Goal: Transaction & Acquisition: Purchase product/service

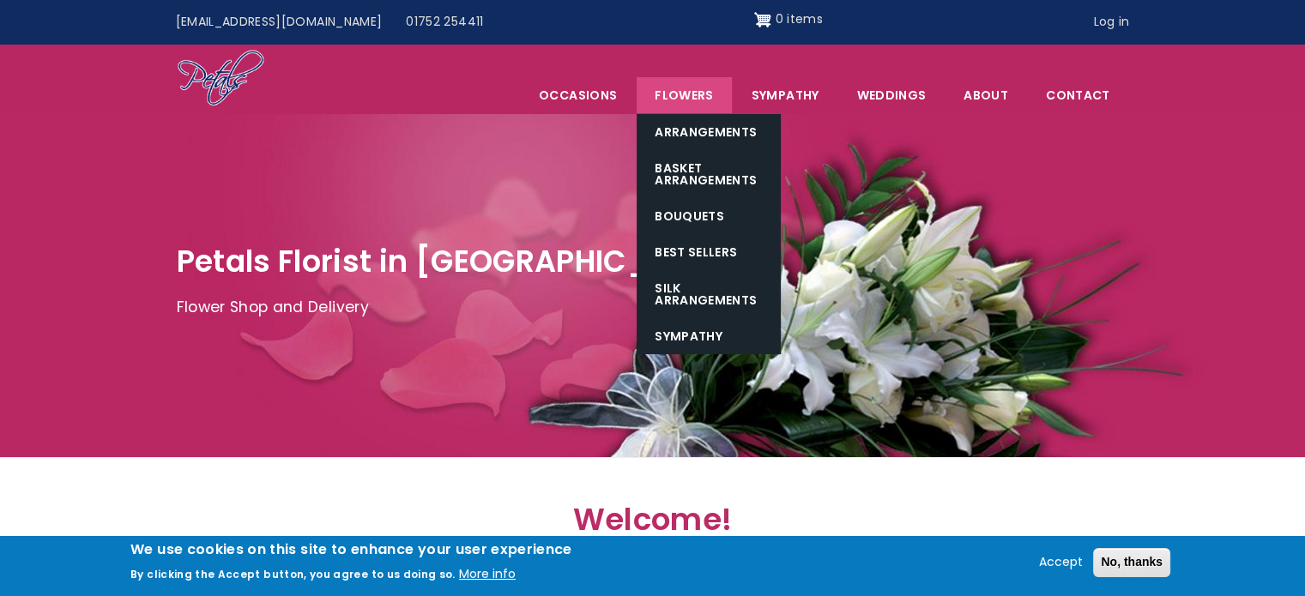
click at [694, 88] on link "Flowers" at bounding box center [684, 95] width 94 height 36
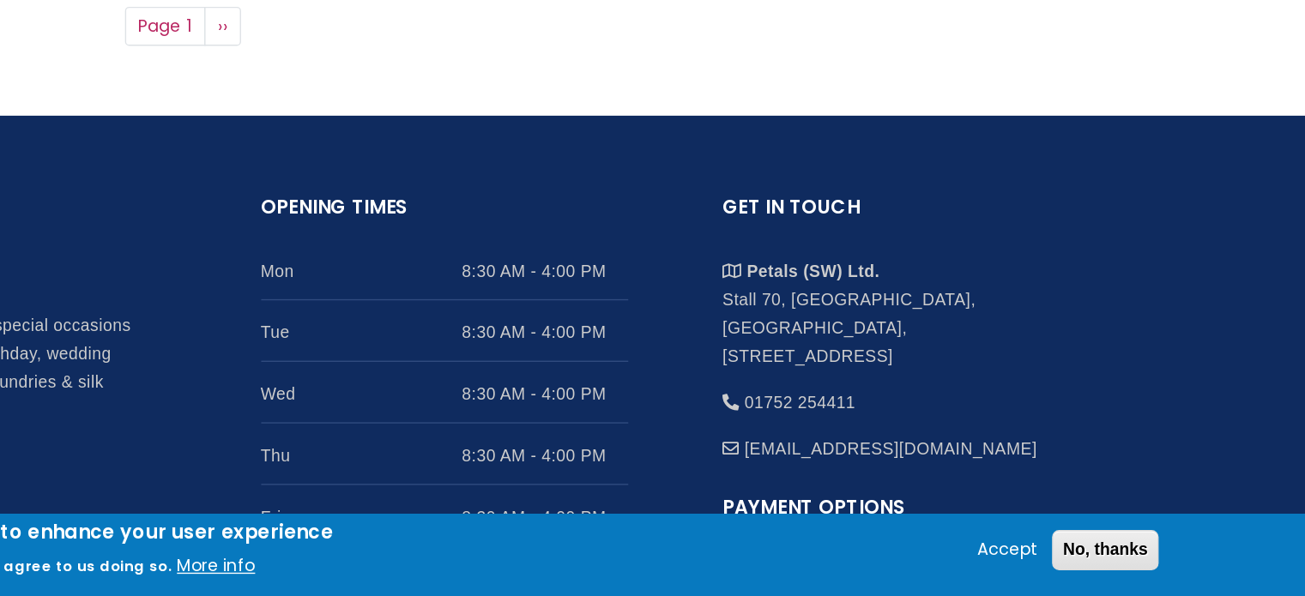
scroll to position [1486, 0]
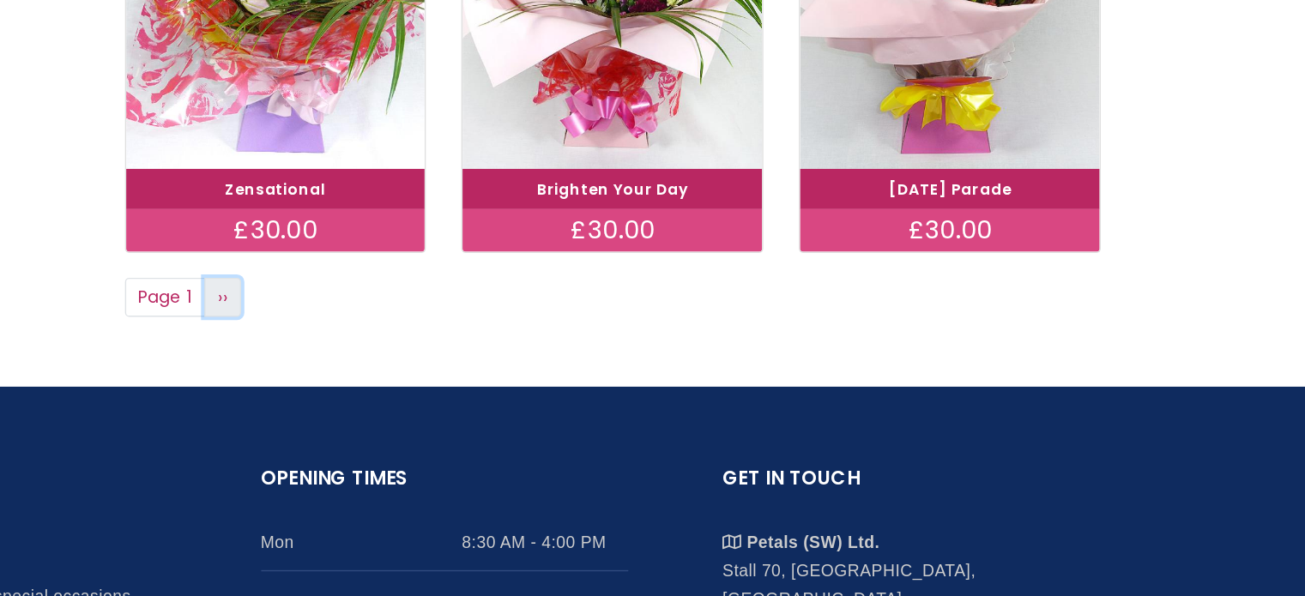
click at [501, 226] on link "Next page ››" at bounding box center [492, 216] width 27 height 29
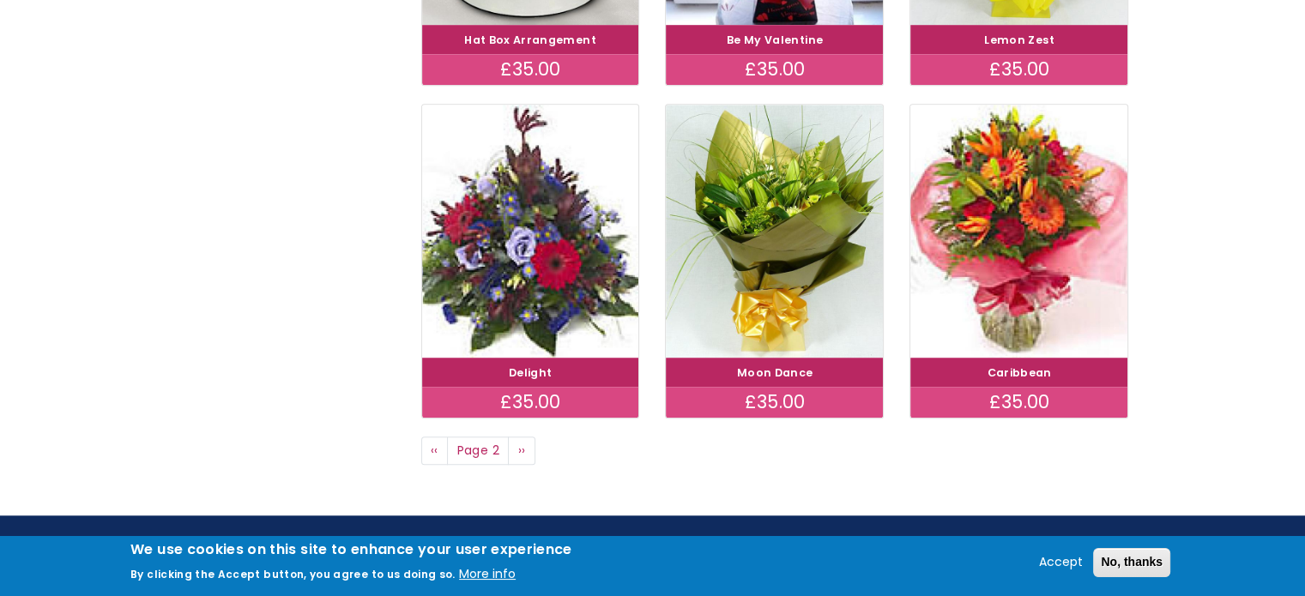
scroll to position [1260, 0]
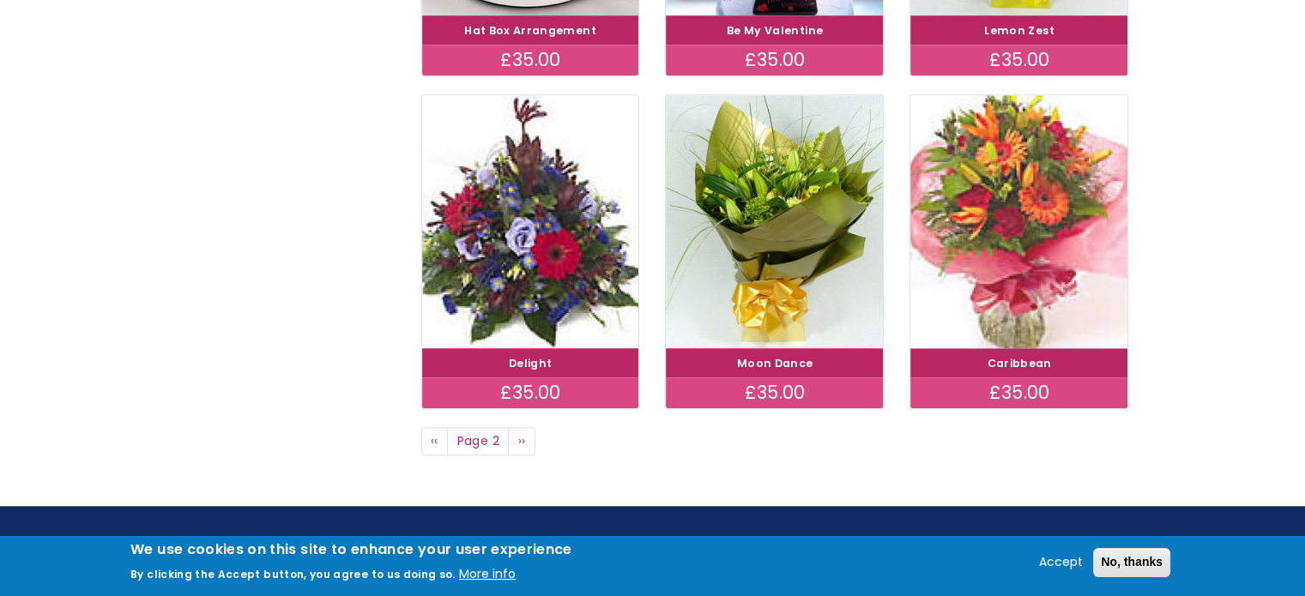
click at [1050, 281] on img at bounding box center [1019, 221] width 244 height 282
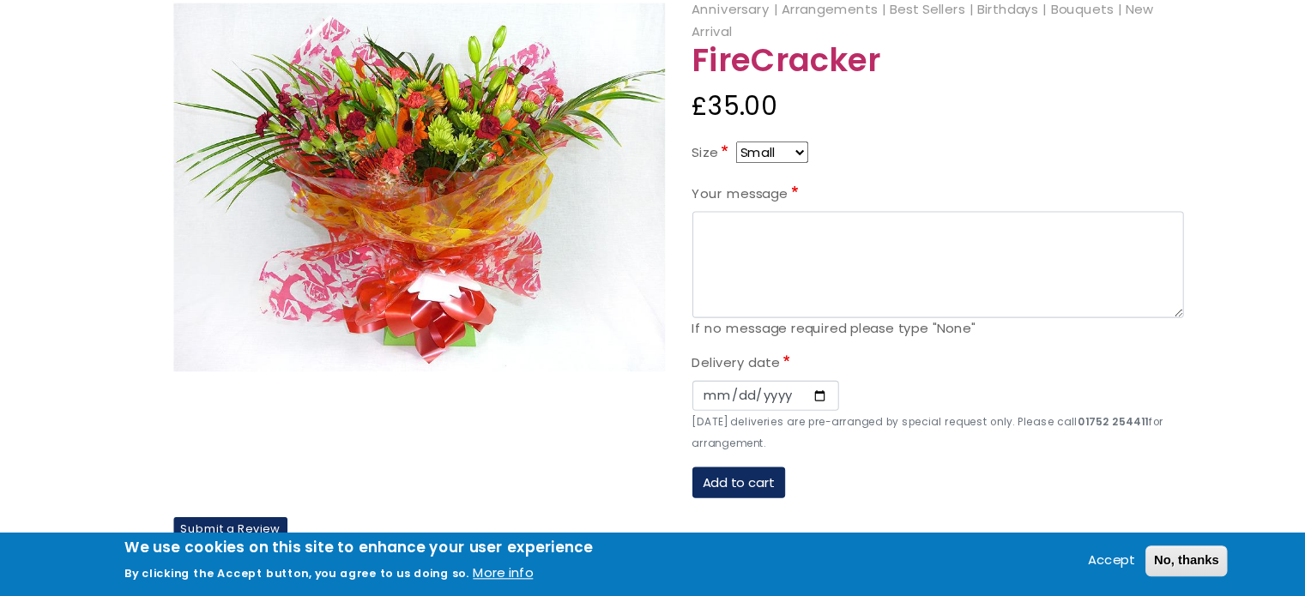
scroll to position [188, 0]
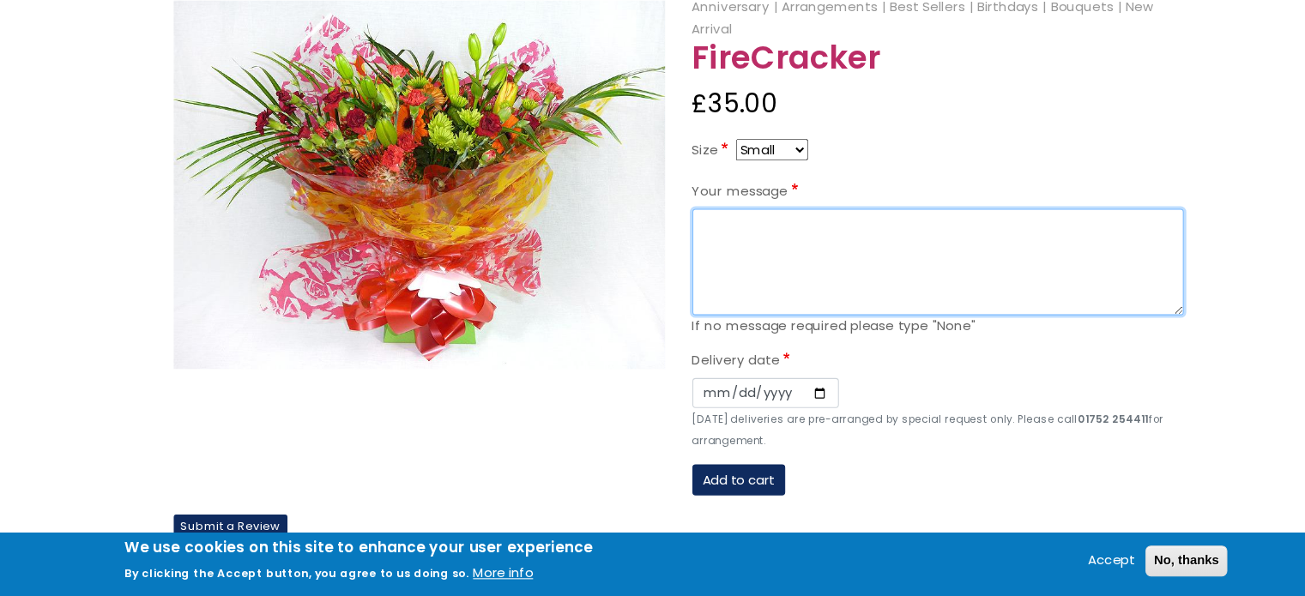
click at [777, 256] on textarea "Your message" at bounding box center [897, 281] width 463 height 101
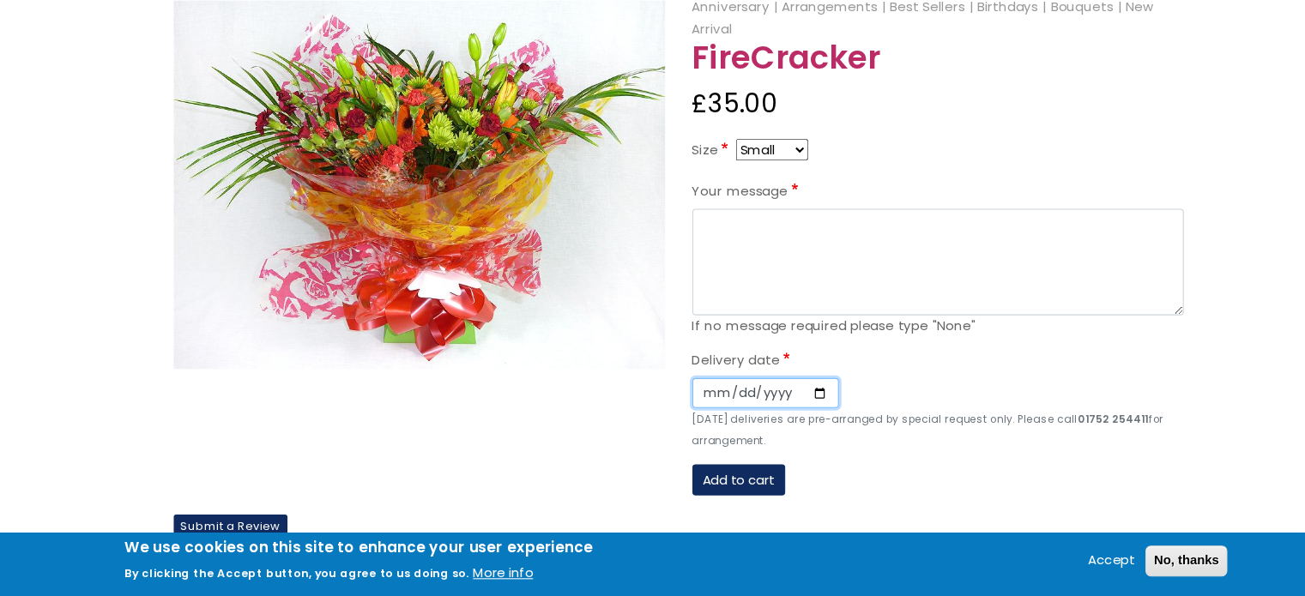
click at [713, 395] on input "Date" at bounding box center [735, 404] width 138 height 29
click at [686, 407] on input "Date" at bounding box center [735, 404] width 138 height 29
click at [782, 401] on input "Date" at bounding box center [735, 404] width 138 height 29
type input "2025-08-12"
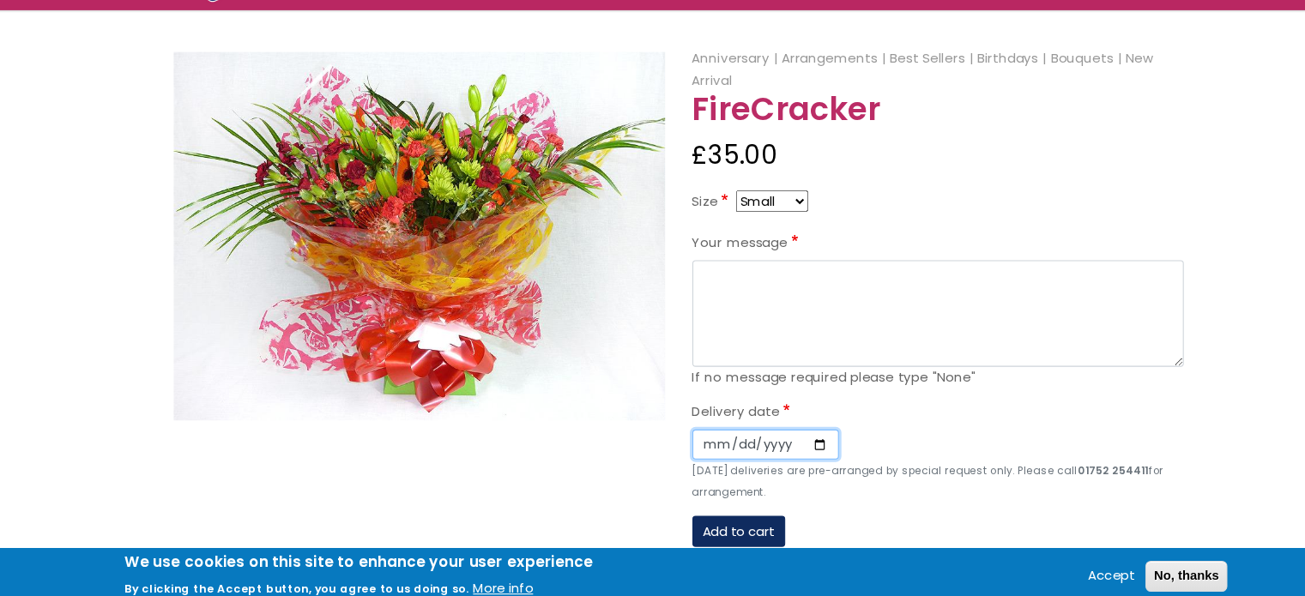
scroll to position [154, 0]
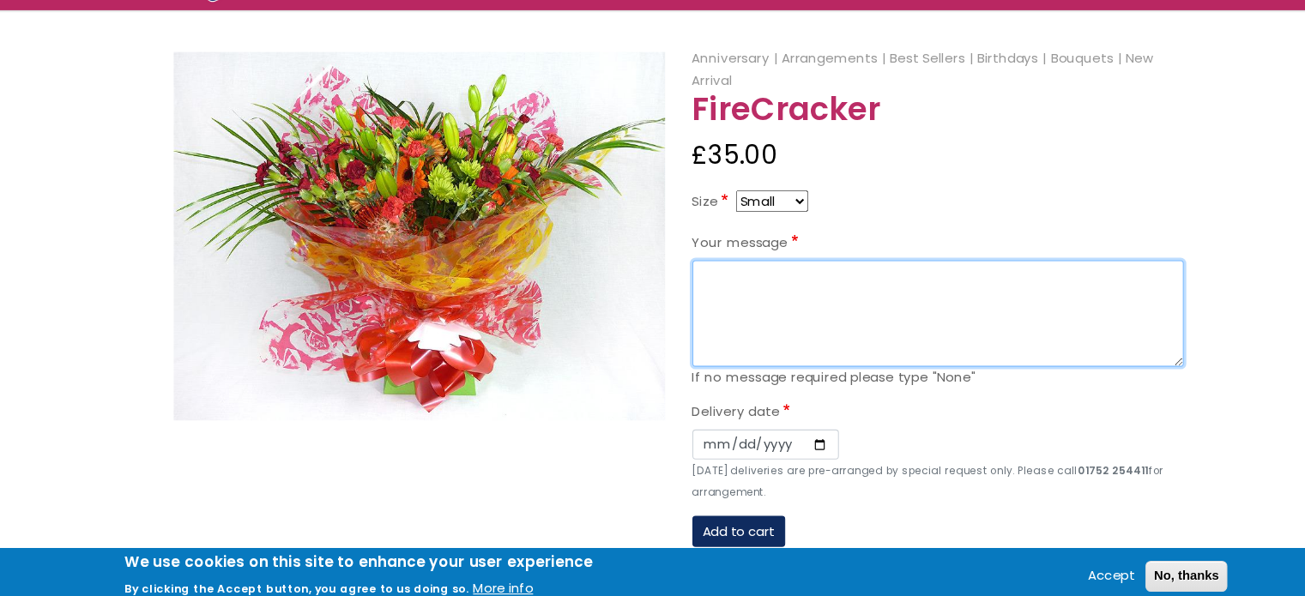
click at [836, 310] on textarea "Your message" at bounding box center [897, 315] width 463 height 101
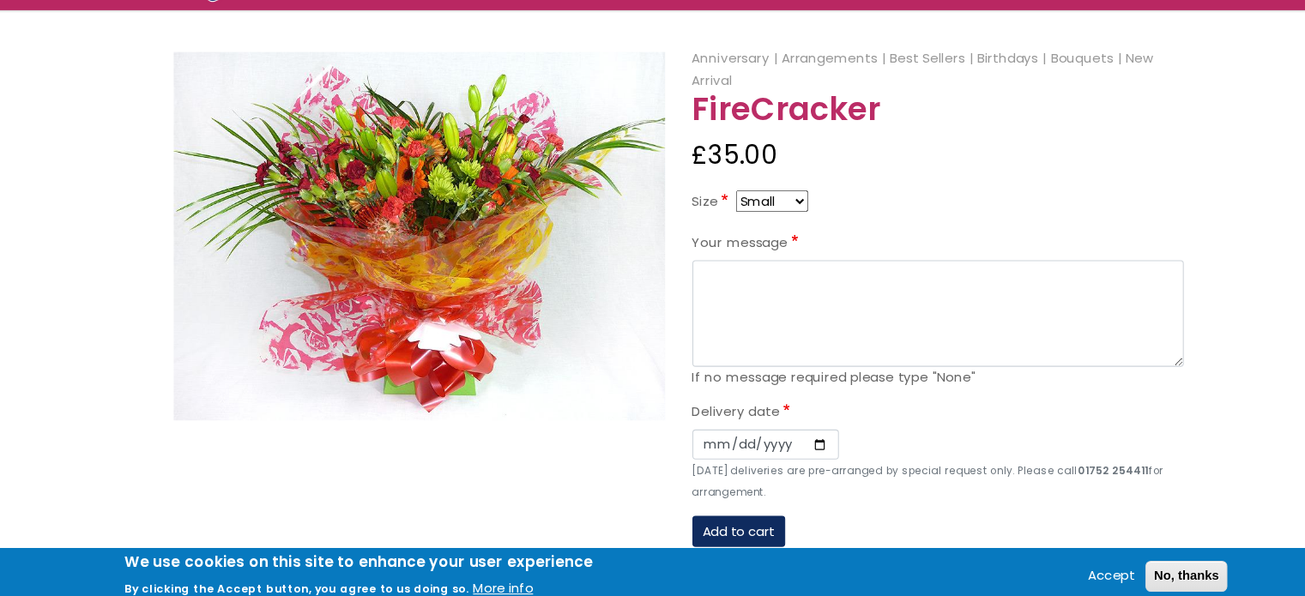
click at [933, 163] on div "£35.00" at bounding box center [897, 166] width 463 height 41
click at [748, 214] on select "Small Medium Large" at bounding box center [741, 209] width 68 height 21
select select "9"
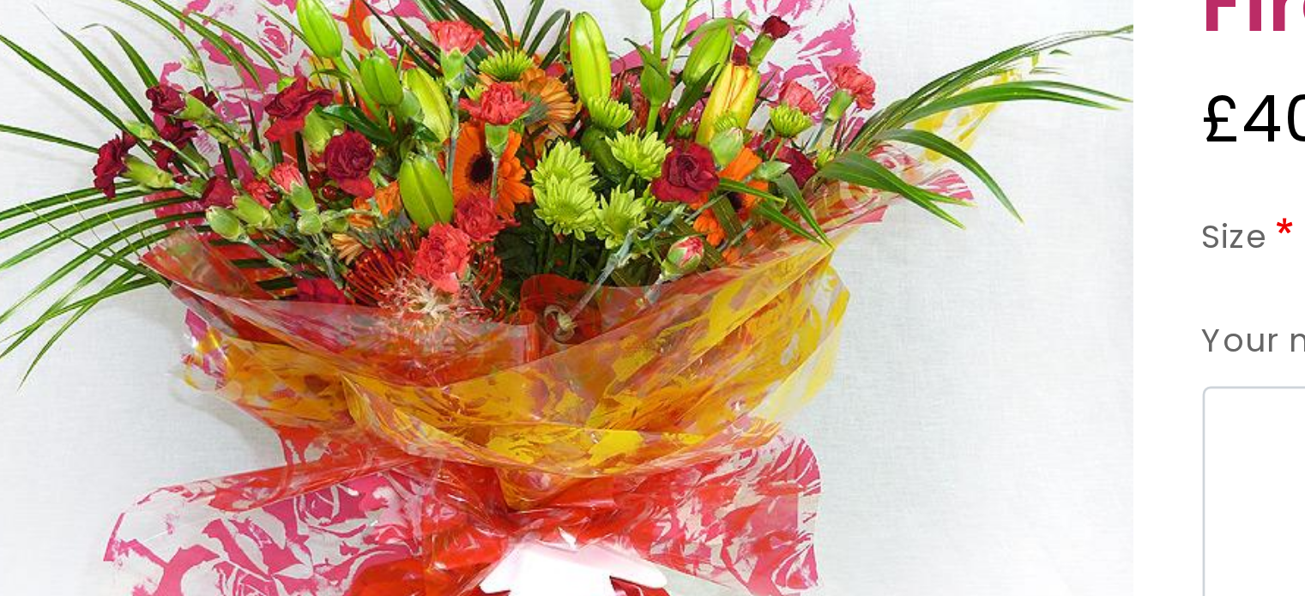
scroll to position [154, 0]
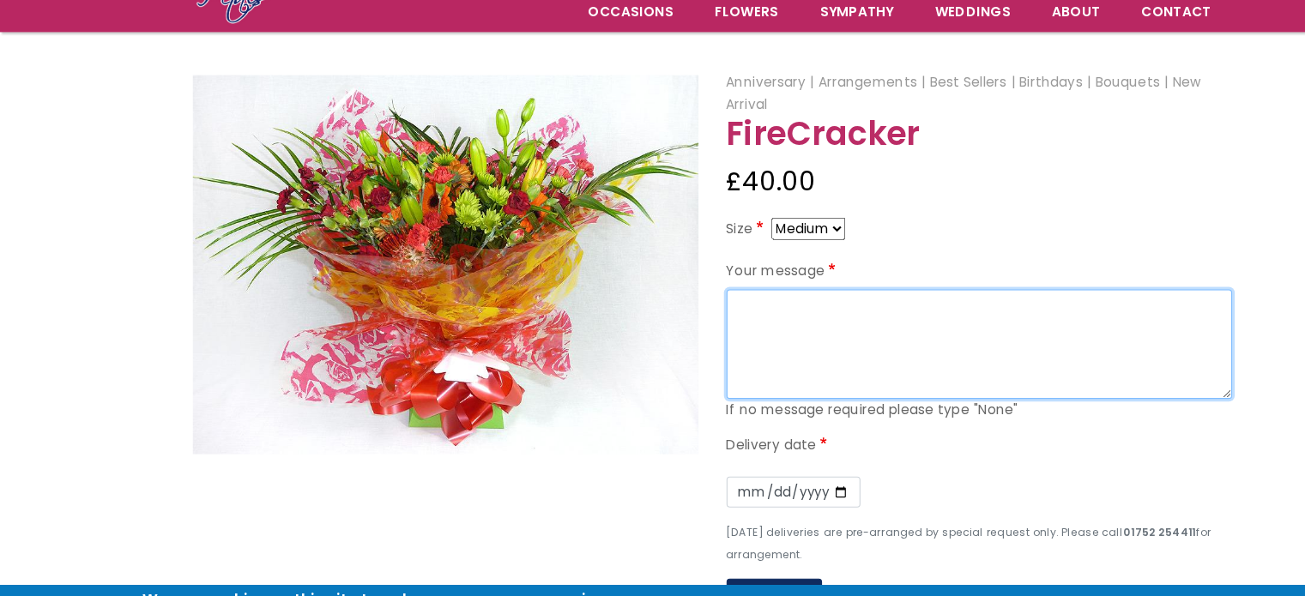
click at [745, 319] on textarea "Your message" at bounding box center [897, 315] width 463 height 101
click at [782, 293] on textarea "Happy birthday!" at bounding box center [897, 315] width 463 height 101
click at [806, 282] on textarea "Happy birthday!" at bounding box center [897, 315] width 463 height 101
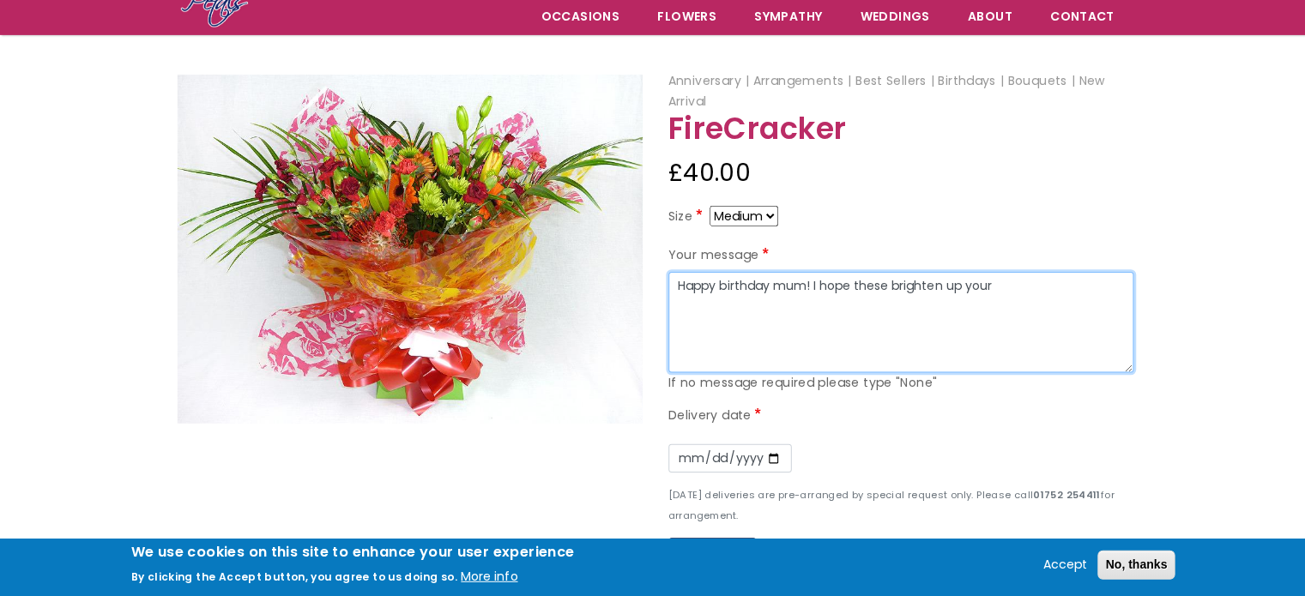
scroll to position [146, 0]
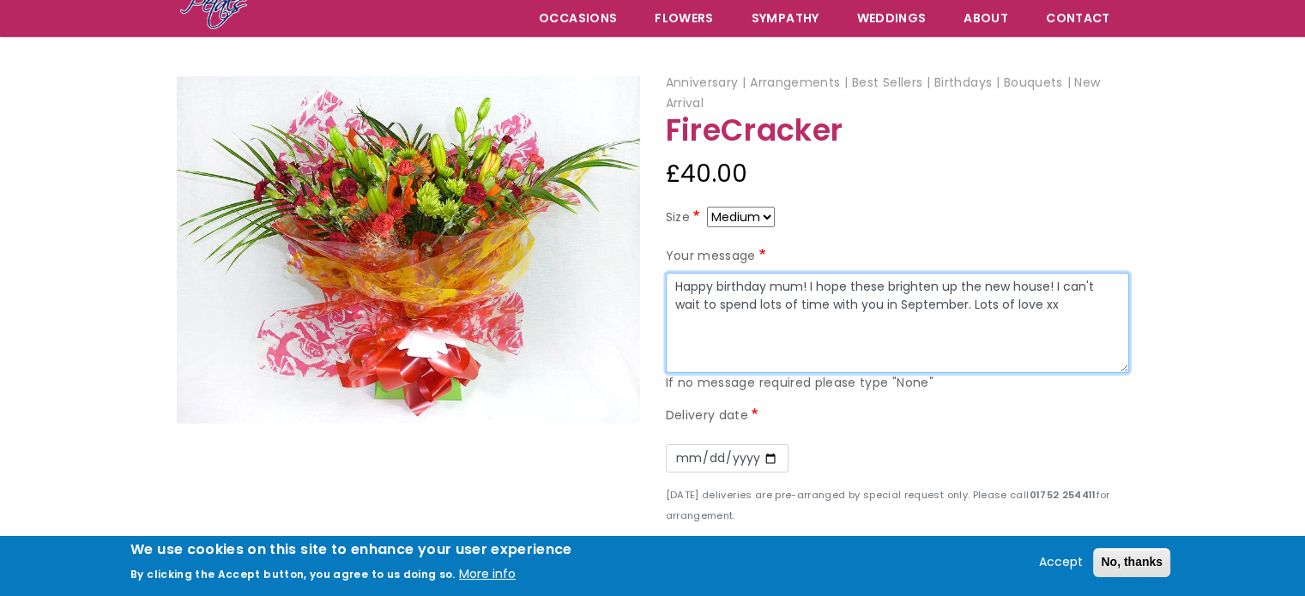
click at [896, 309] on textarea "Happy birthday mum! I hope these brighten up the new house! I can't wait to spe…" at bounding box center [897, 323] width 463 height 101
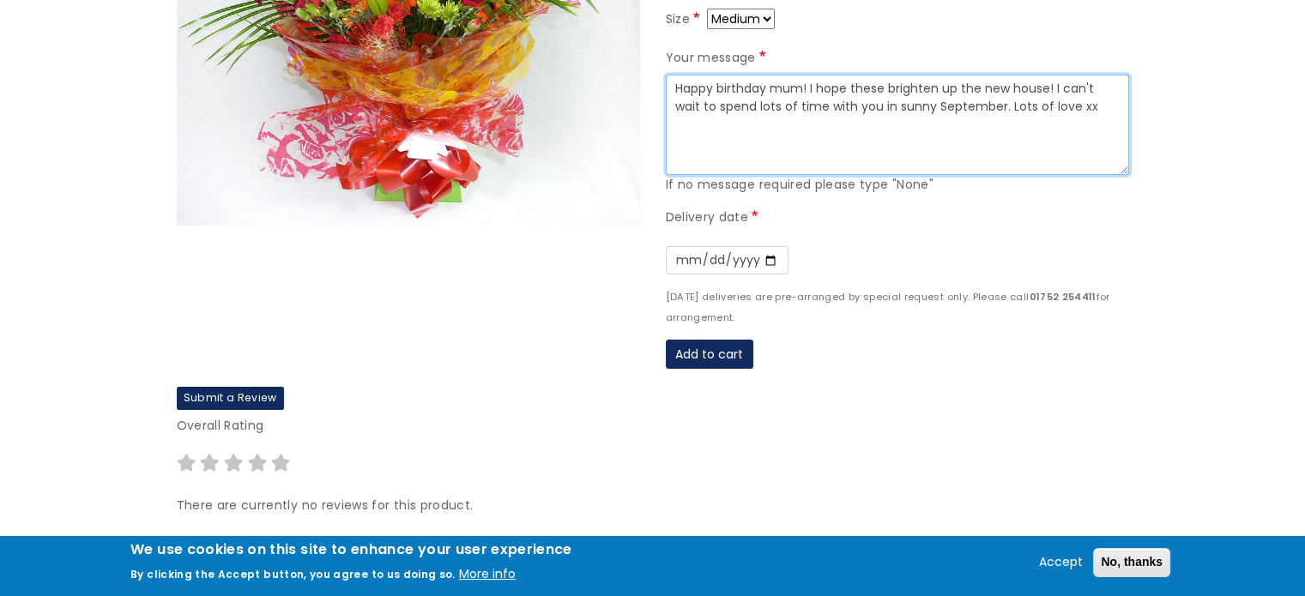
scroll to position [347, 0]
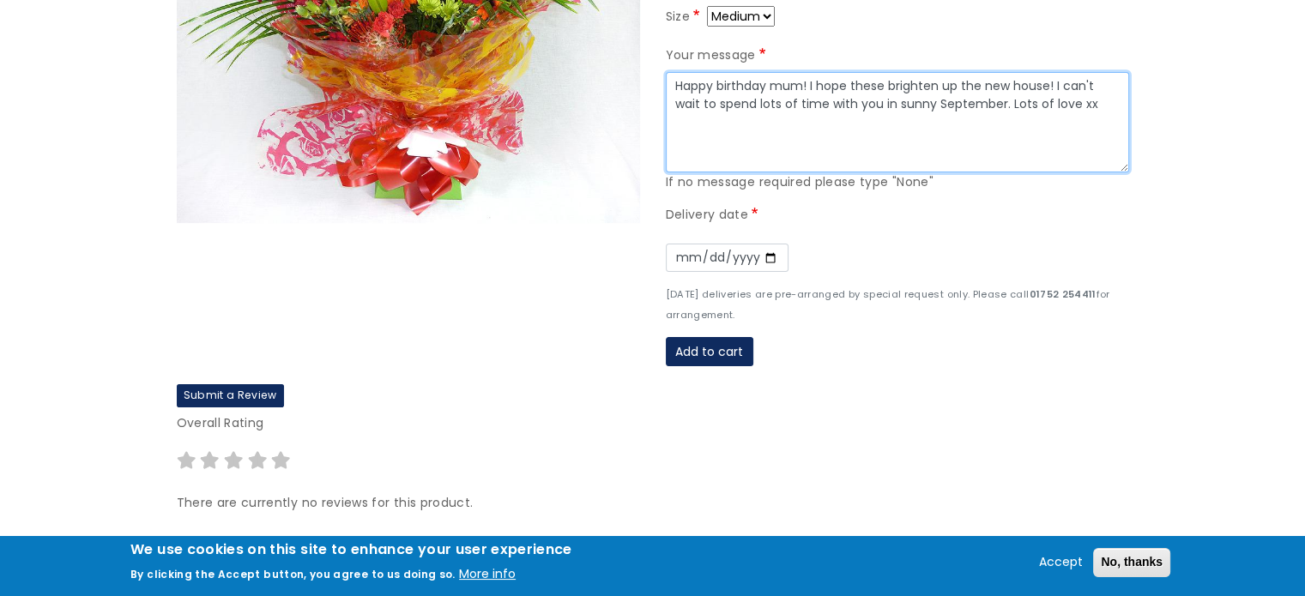
click at [1071, 112] on textarea "Happy birthday mum! I hope these brighten up the new house! I can't wait to spe…" at bounding box center [897, 122] width 463 height 101
type textarea "Happy birthday mum! I hope these brighten up the new house! I can't wait to spe…"
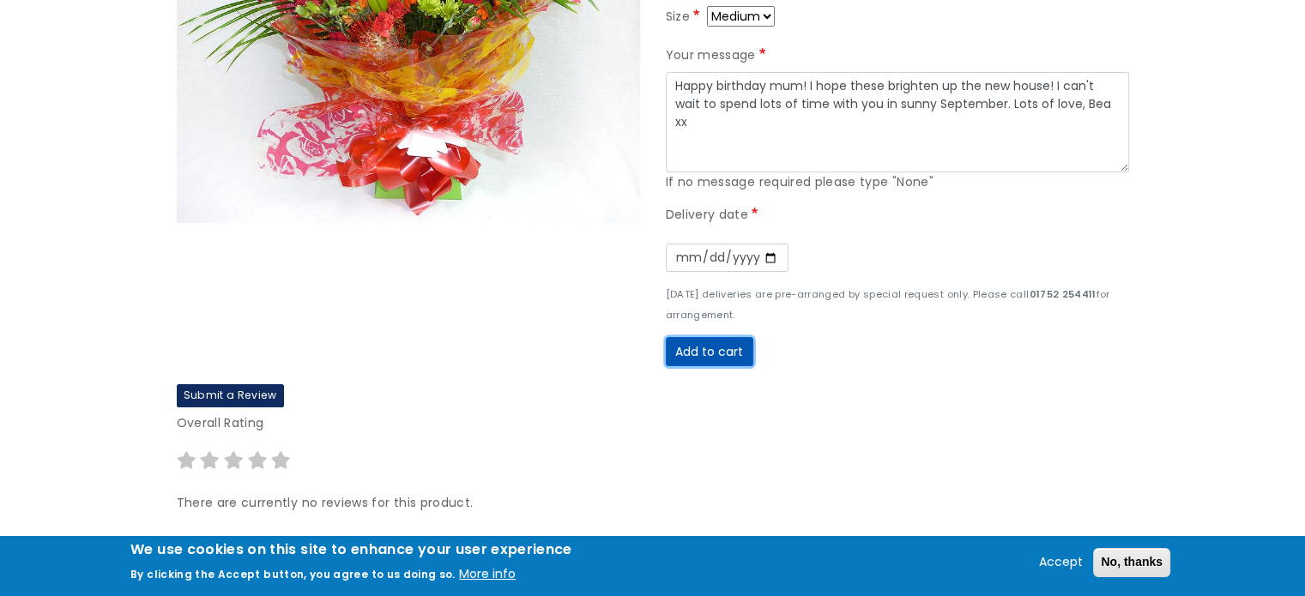
click at [714, 339] on button "Add to cart" at bounding box center [710, 351] width 88 height 29
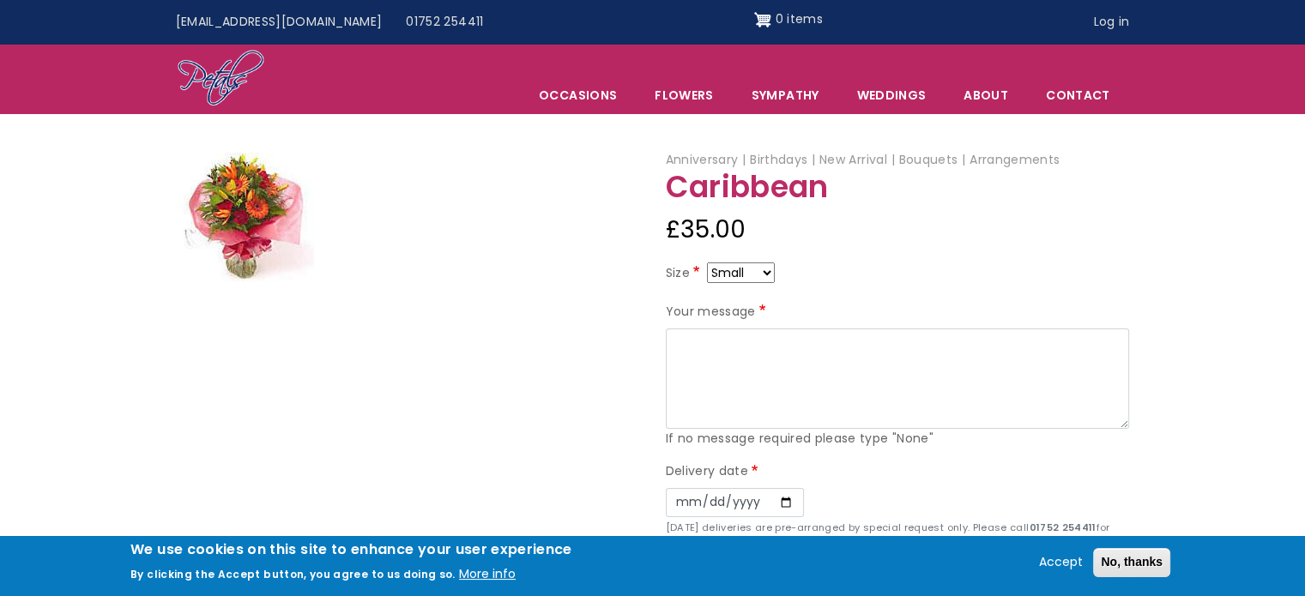
click at [250, 218] on img at bounding box center [245, 217] width 137 height 129
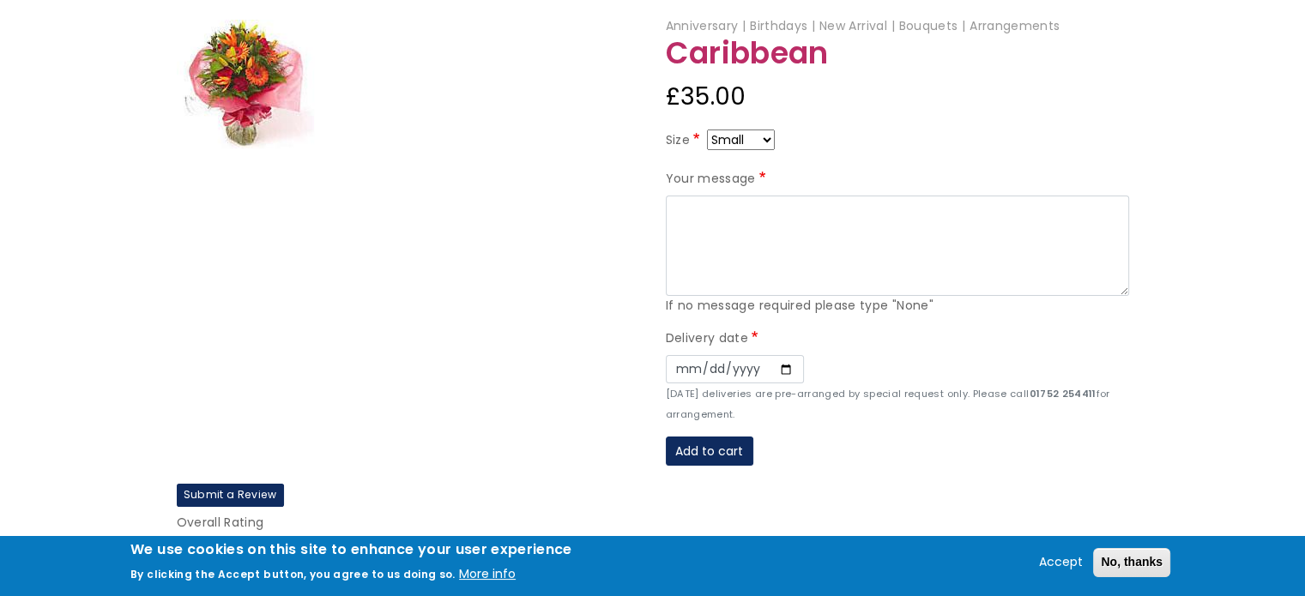
scroll to position [182, 0]
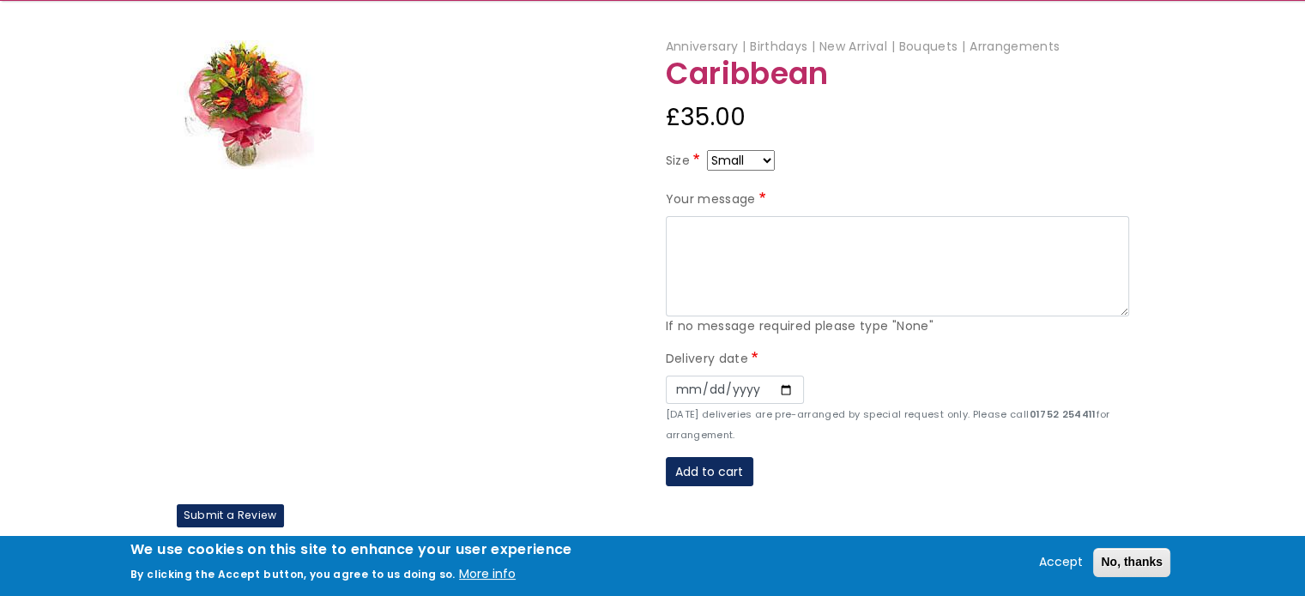
click at [739, 150] on select "Small Medium Large" at bounding box center [741, 160] width 68 height 21
select select "9"
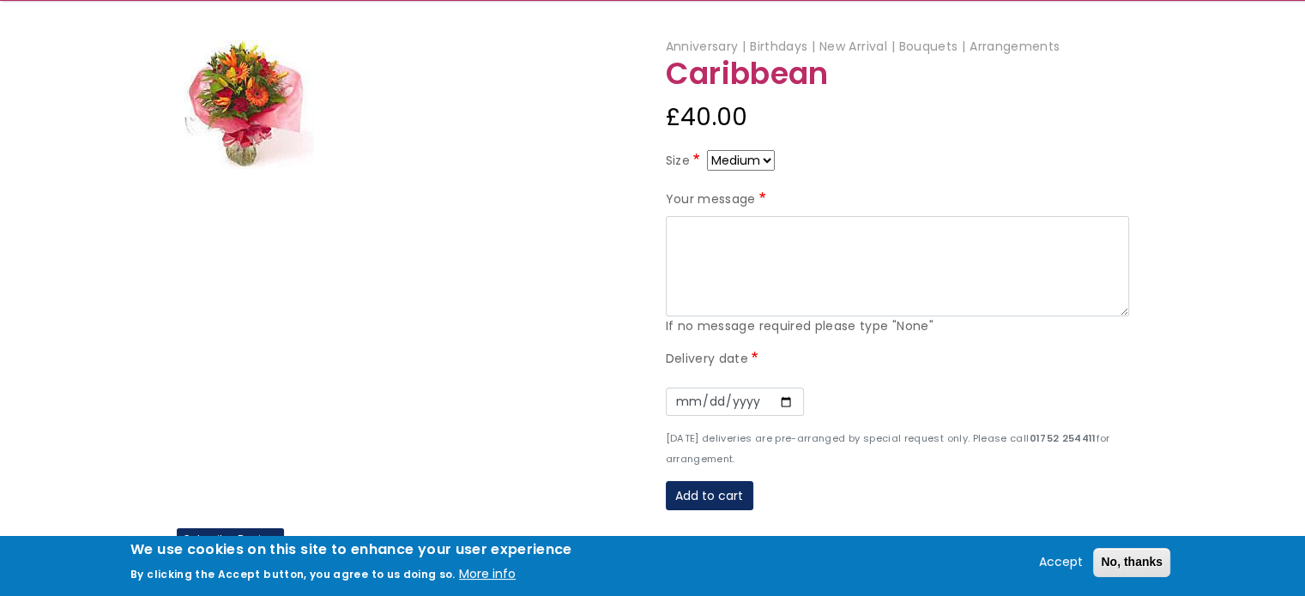
click at [735, 157] on select "Small Medium Large" at bounding box center [741, 160] width 68 height 21
click at [902, 130] on div "£40.00" at bounding box center [897, 117] width 463 height 41
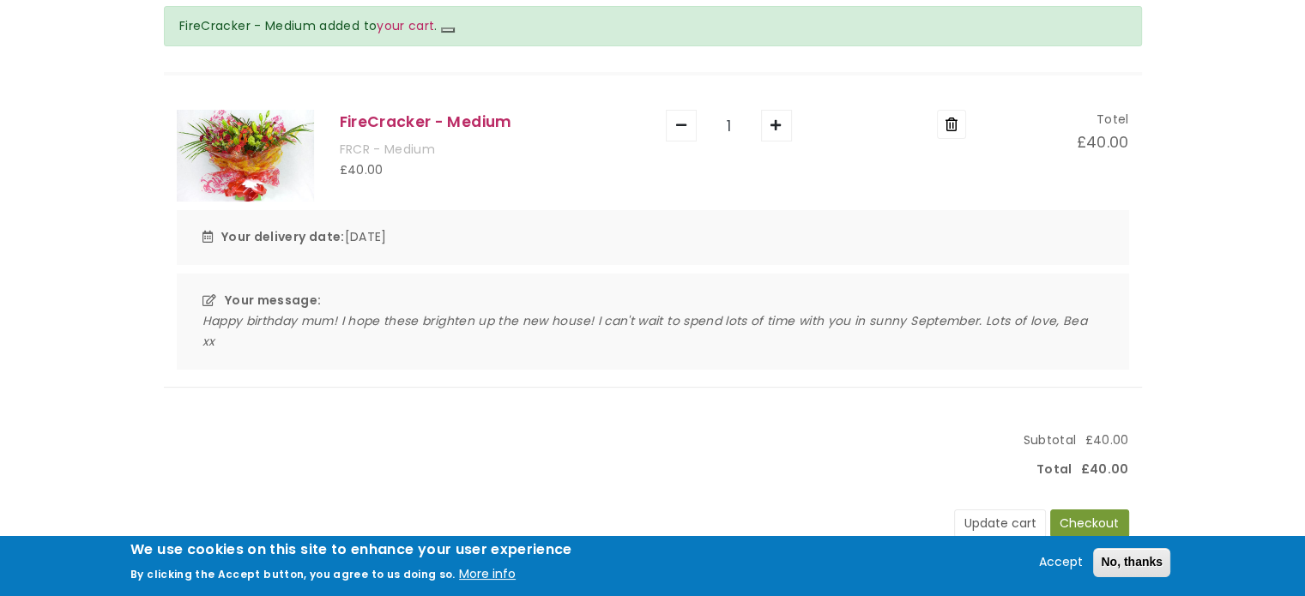
scroll to position [215, 0]
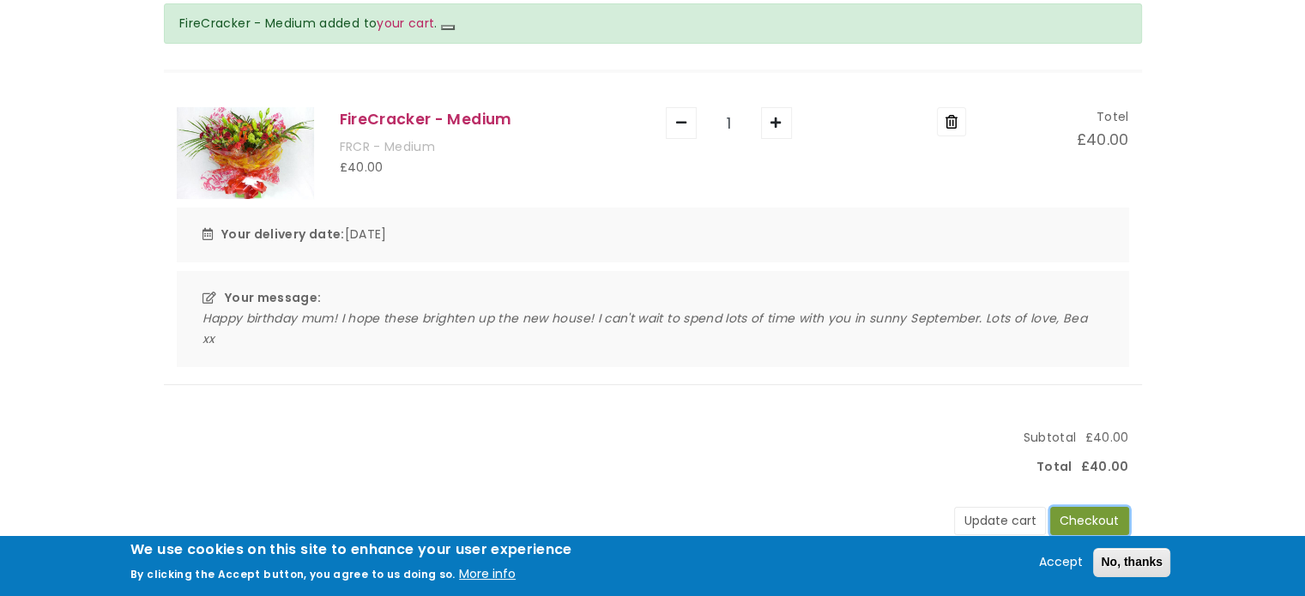
click at [1091, 521] on button "Checkout" at bounding box center [1089, 521] width 79 height 29
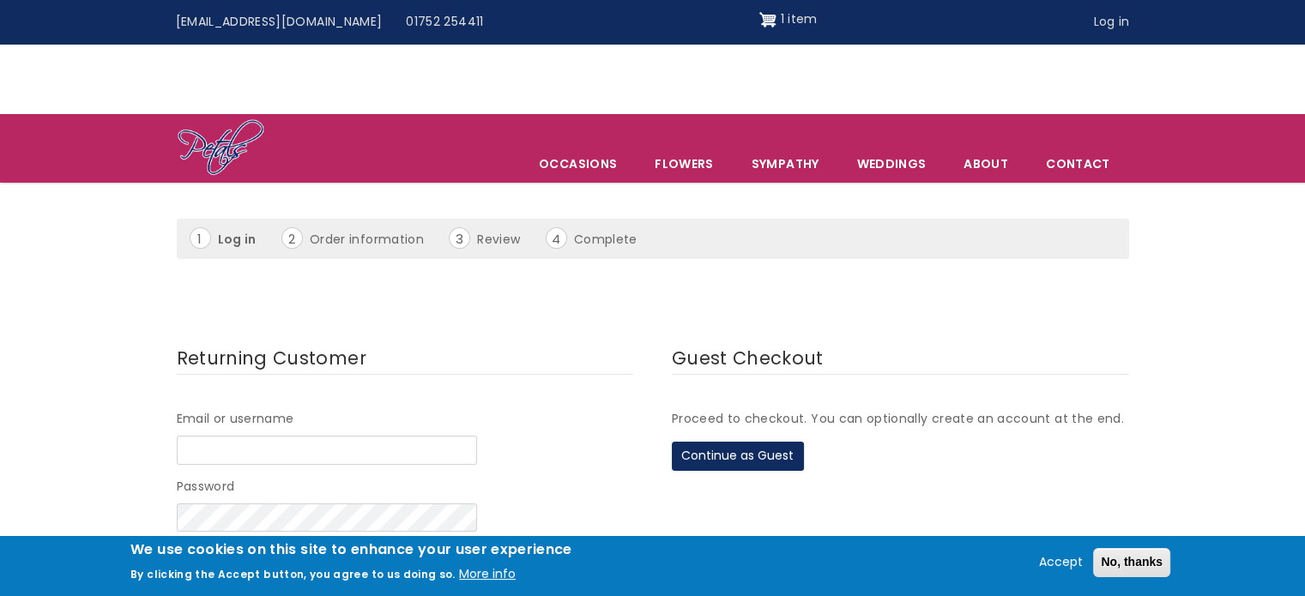
scroll to position [69, 0]
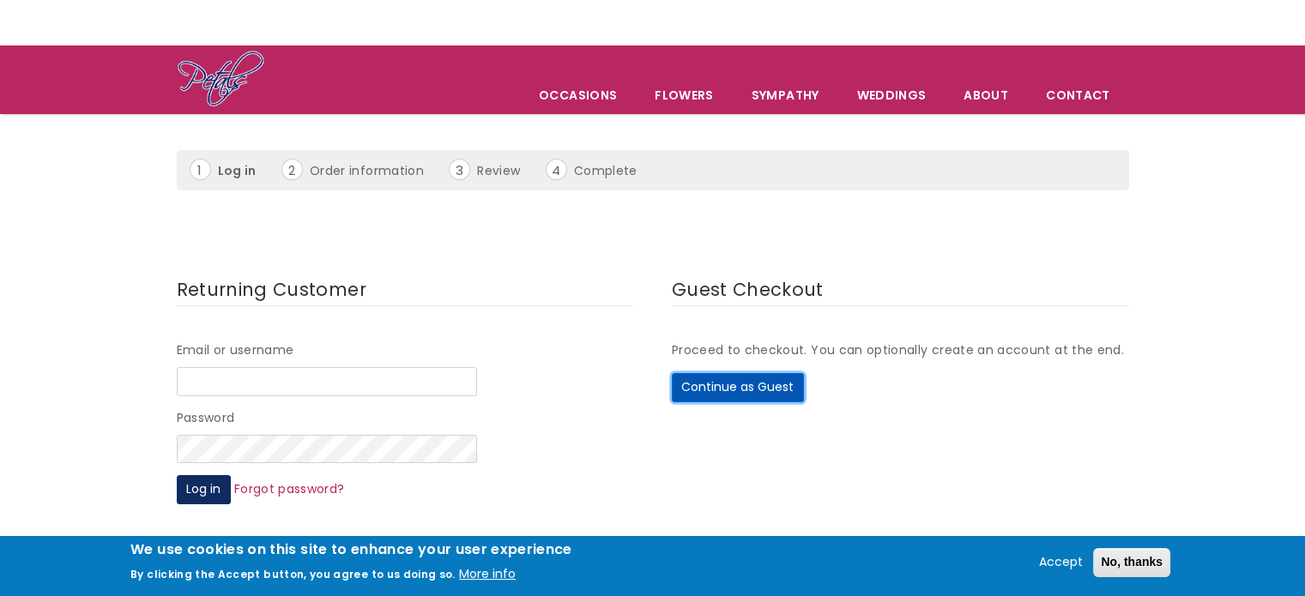
click at [758, 386] on button "Continue as Guest" at bounding box center [738, 387] width 132 height 29
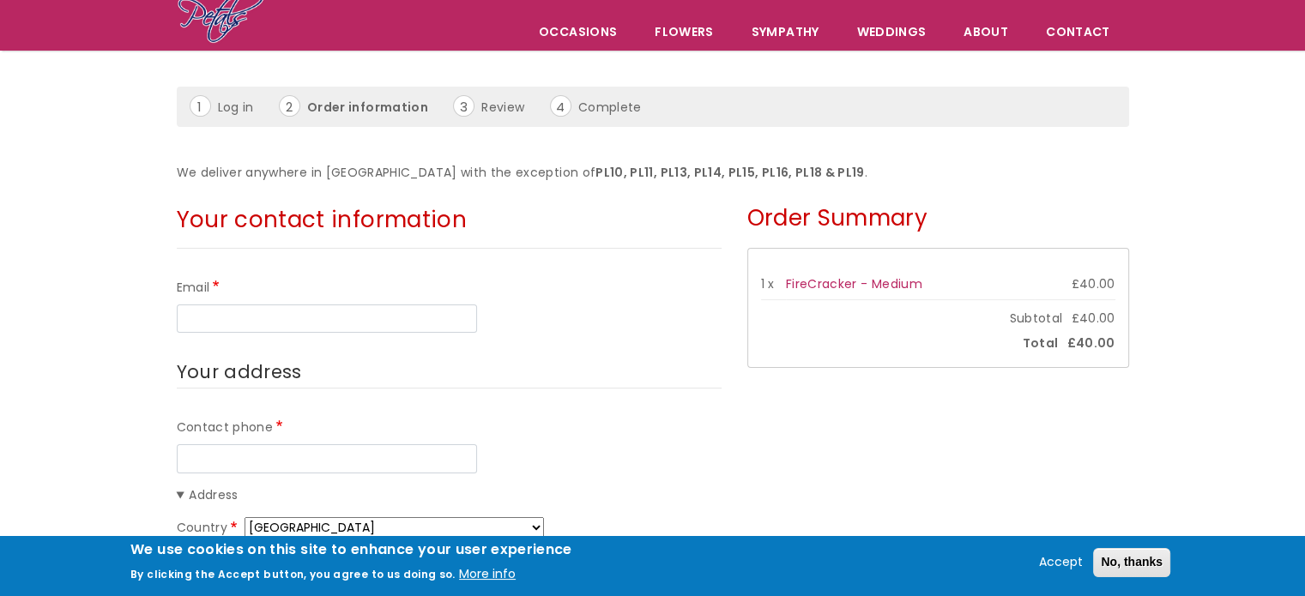
scroll to position [139, 0]
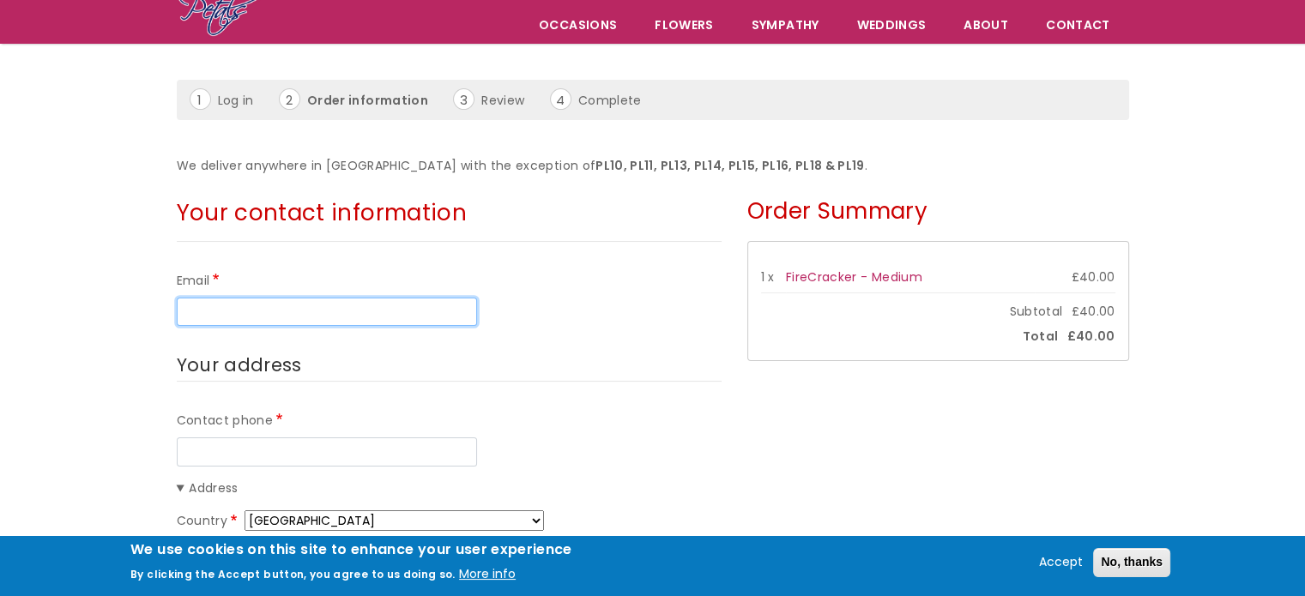
click at [341, 321] on input "Email" at bounding box center [327, 312] width 300 height 29
type input "bea.goodall@hotmail.co.uk"
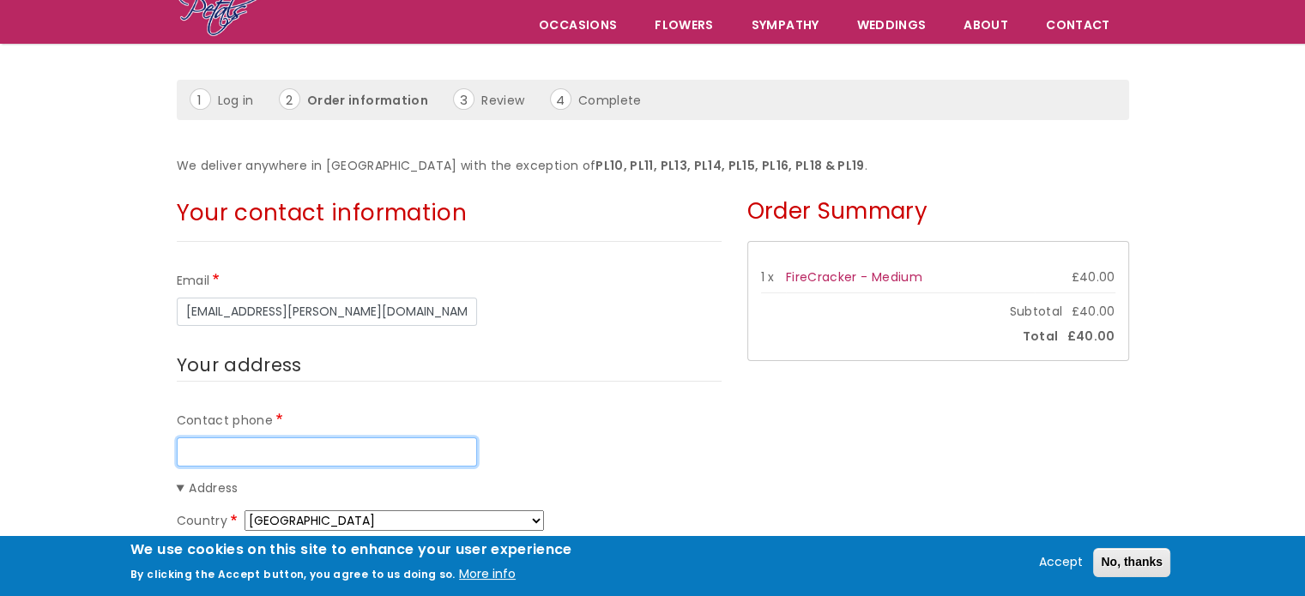
type input "07950989000"
type input "Bea"
type input "[PERSON_NAME]"
type input "Flat 40, Armstrong House"
type input "60, Exeter Street"
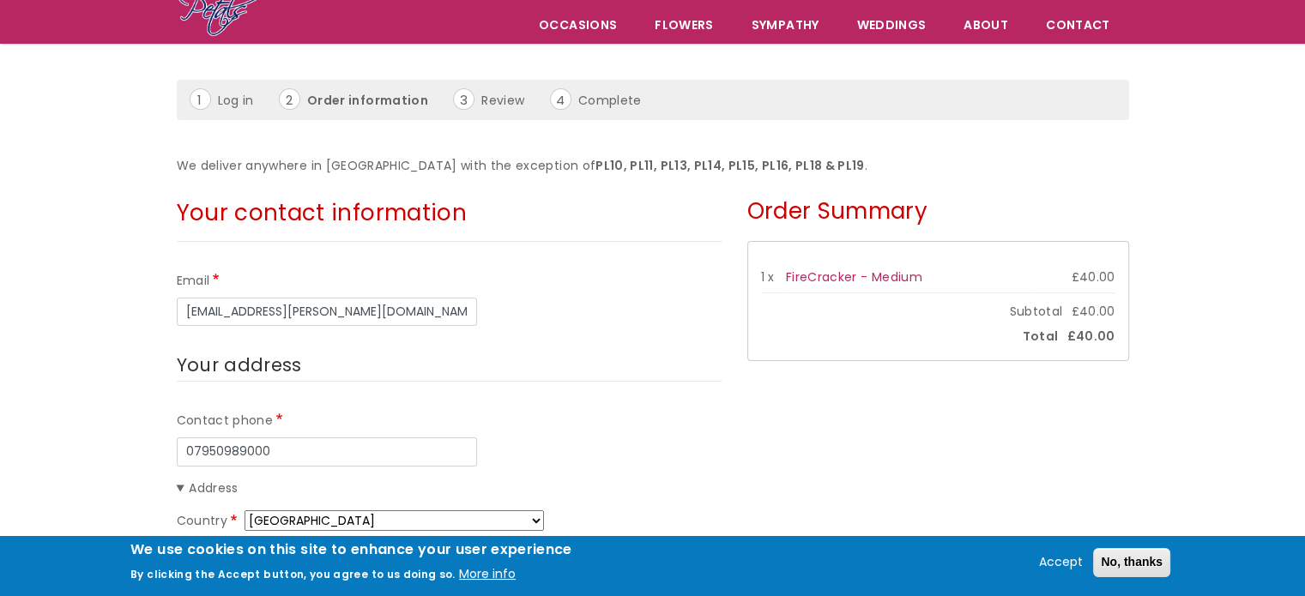
type input "Plymouth"
type input "PL40AP"
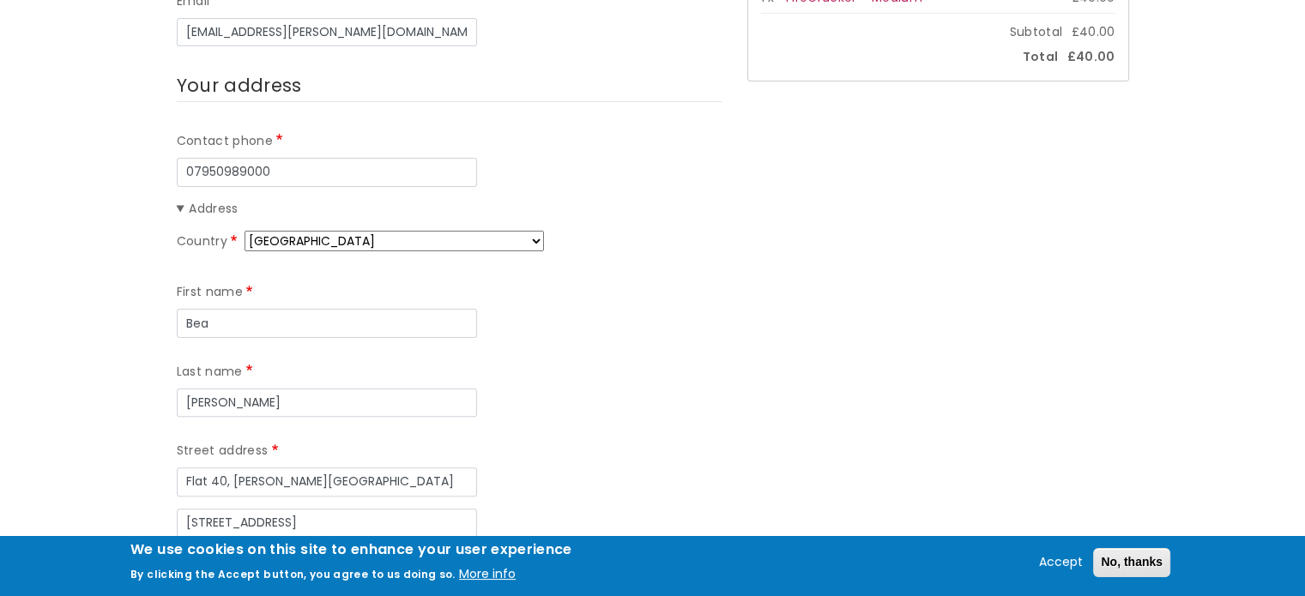
scroll to position [425, 0]
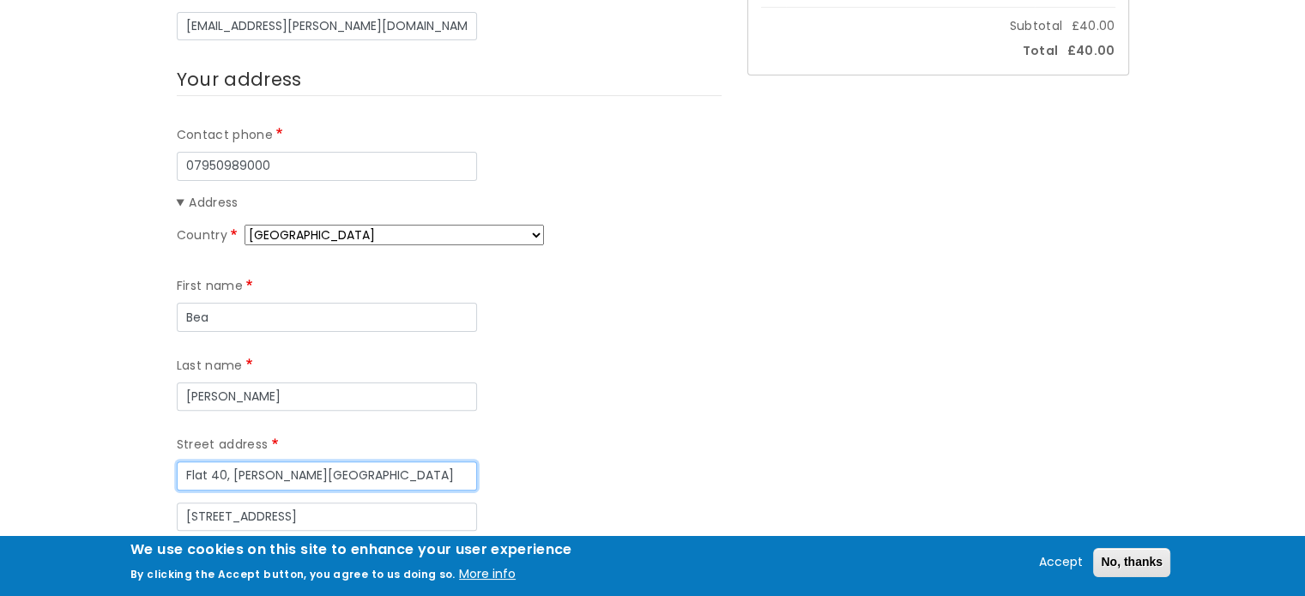
drag, startPoint x: 367, startPoint y: 404, endPoint x: 91, endPoint y: 375, distance: 277.8
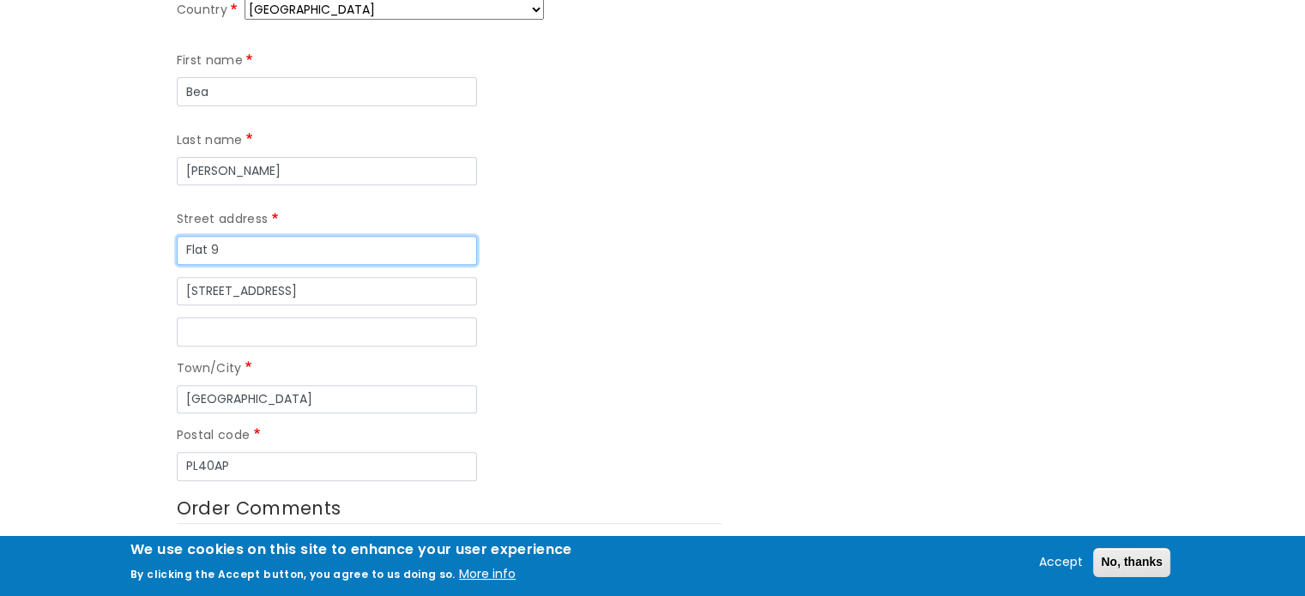
scroll to position [647, 0]
type input "Flat 9, Hazelbank Road"
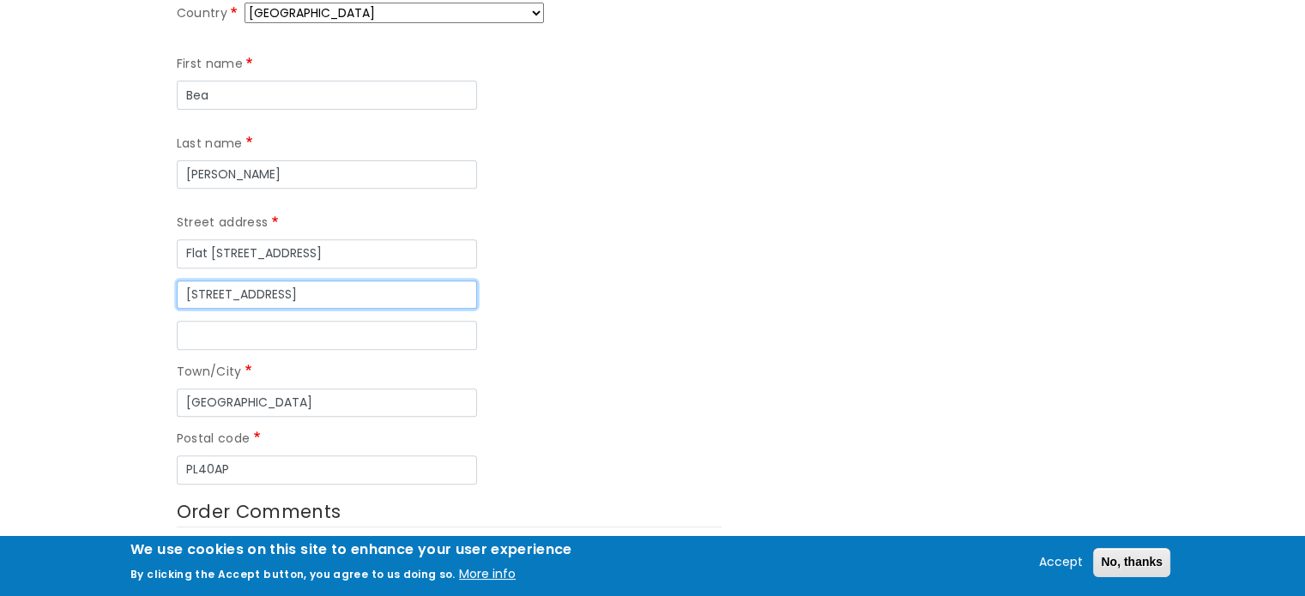
drag, startPoint x: 305, startPoint y: 215, endPoint x: 0, endPoint y: 222, distance: 305.5
click at [0, 222] on form "Your contact information Email bea.goodall@hotmail.co.uk Your address Contact p…" at bounding box center [652, 598] width 1305 height 1835
type input "Hazelbank Road"
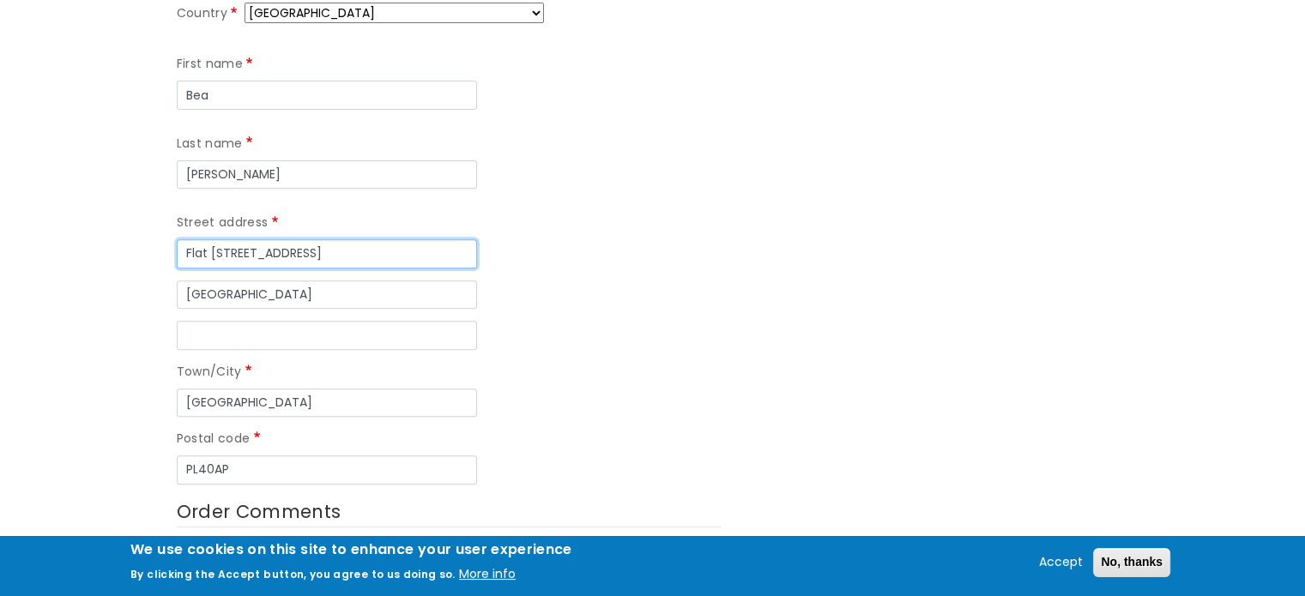
click at [353, 239] on input "Flat 9, Hazelbank Road" at bounding box center [327, 253] width 300 height 29
type input "Flat 9, Hazelbank Court"
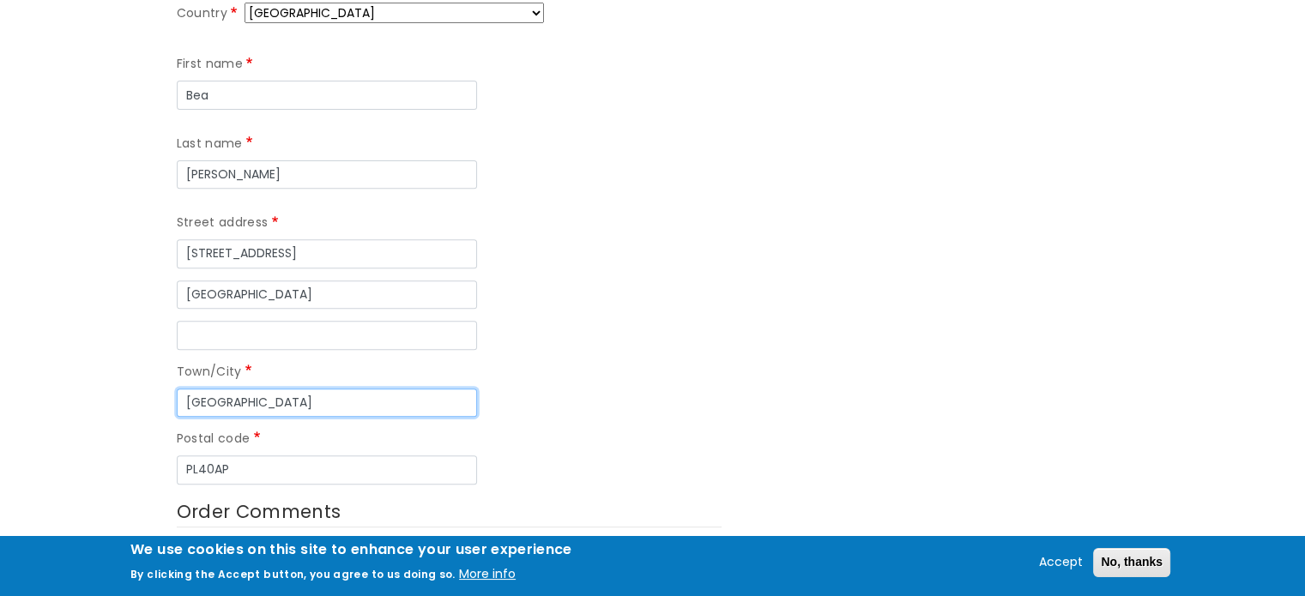
drag, startPoint x: 288, startPoint y: 321, endPoint x: 142, endPoint y: 307, distance: 147.3
click at [142, 307] on form "Your contact information Email bea.goodall@hotmail.co.uk Your address Contact p…" at bounding box center [652, 598] width 1305 height 1835
type input "Chertsey"
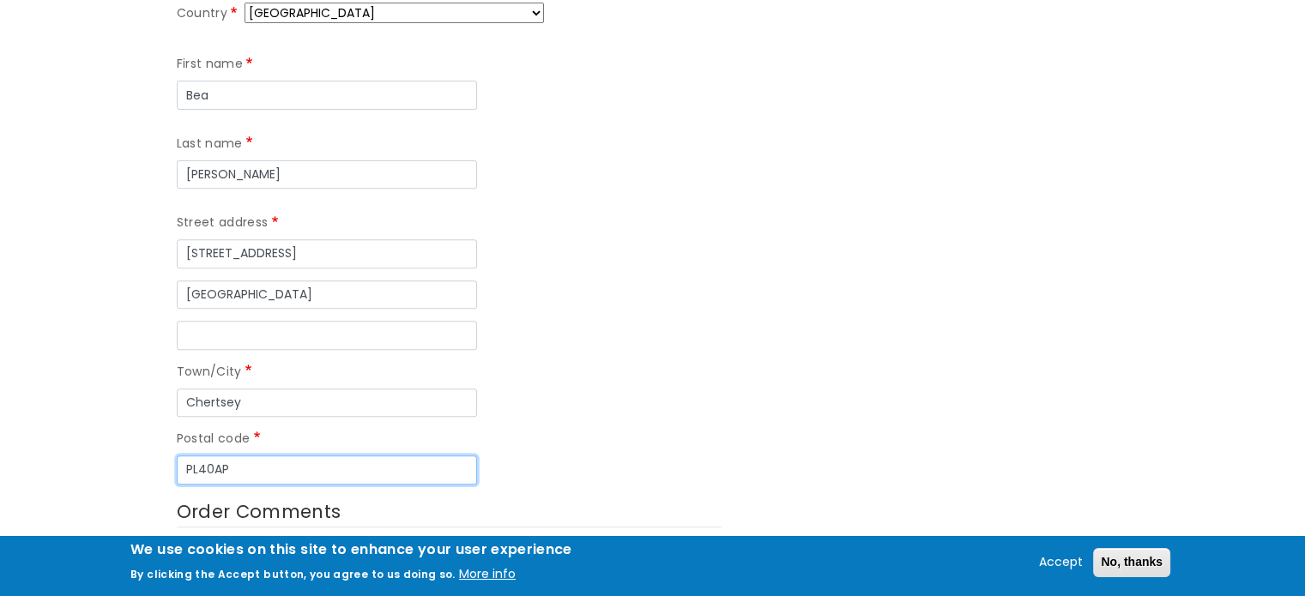
drag, startPoint x: 261, startPoint y: 386, endPoint x: 148, endPoint y: 382, distance: 112.5
click at [148, 382] on form "Your contact information Email bea.goodall@hotmail.co.uk Your address Contact p…" at bounding box center [652, 598] width 1305 height 1835
type input "L"
type input "KT168PD"
click at [697, 339] on div "Country Afghanistan Åland Islands Albania Algeria American Samoa Andorra Angola…" at bounding box center [449, 243] width 545 height 481
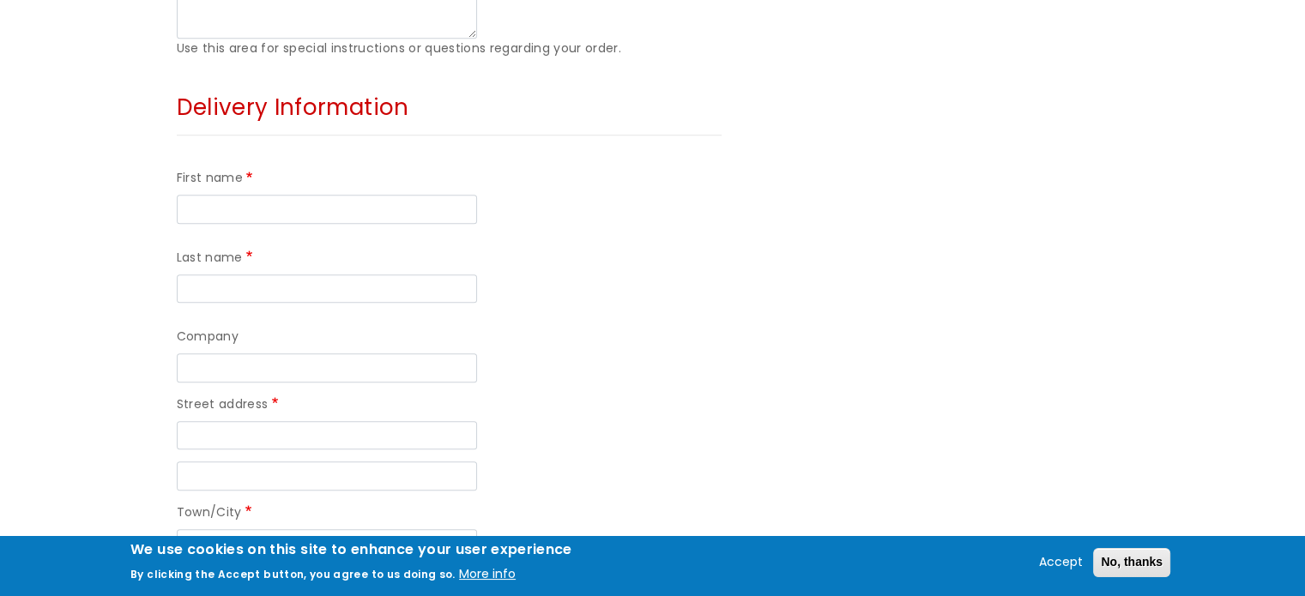
scroll to position [1255, 0]
click at [311, 155] on div "First name Last name" at bounding box center [449, 234] width 545 height 159
click at [304, 194] on input "First name" at bounding box center [327, 208] width 300 height 29
type input "Louise"
type input "Goodman"
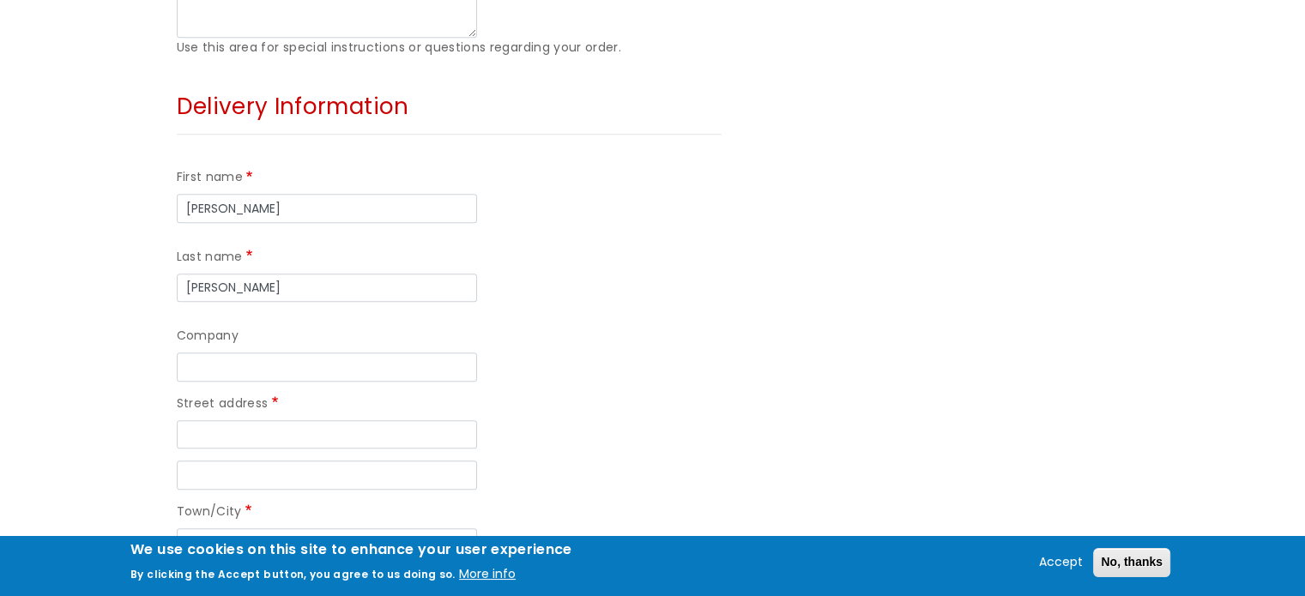
click at [600, 394] on div "Street address" at bounding box center [449, 421] width 545 height 55
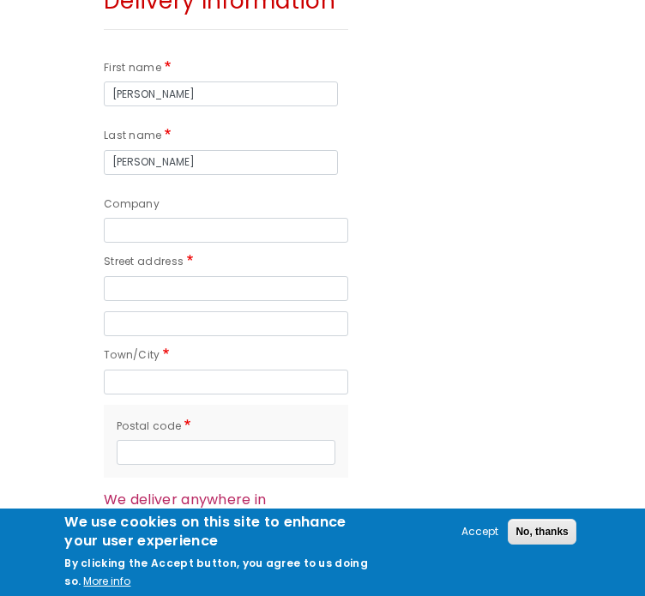
scroll to position [1429, 0]
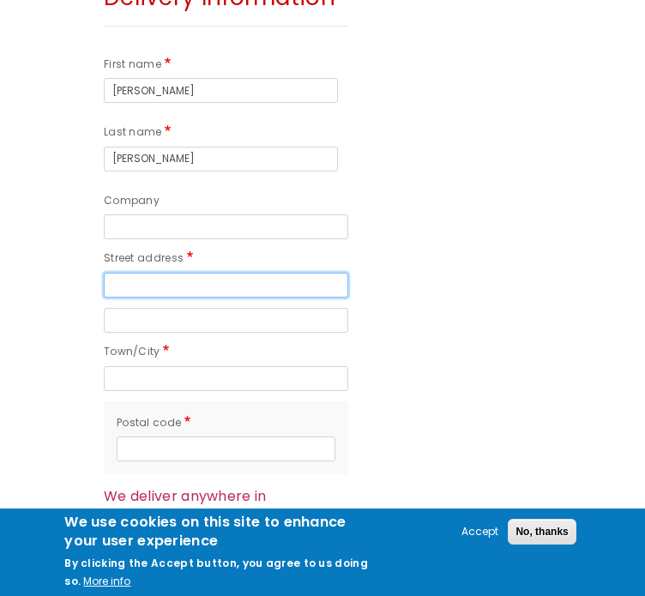
click at [165, 280] on input "Street address" at bounding box center [226, 285] width 244 height 25
paste input "St Jude's vicarage"
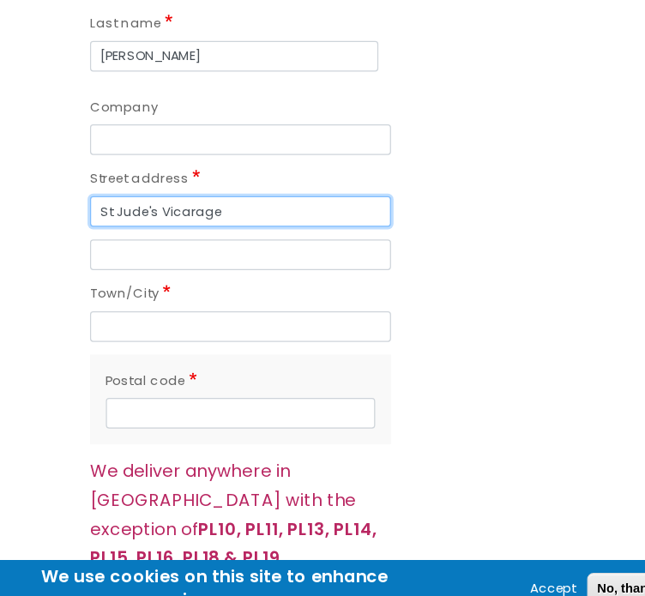
scroll to position [1489, 0]
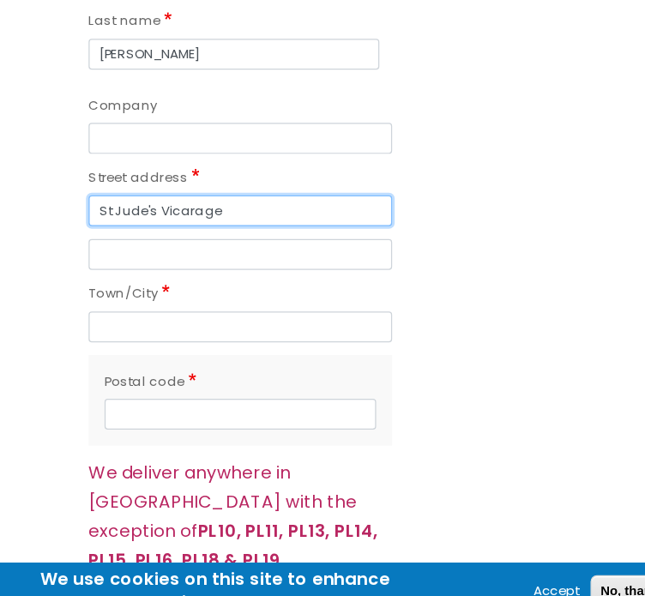
type input "St Jude's Vicarage"
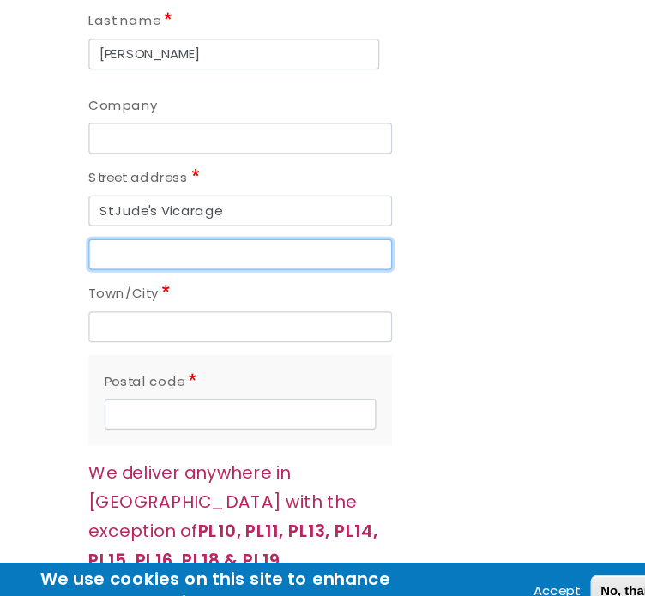
click at [153, 262] on input "Street address line 2" at bounding box center [226, 260] width 244 height 25
type input "Knighton Road"
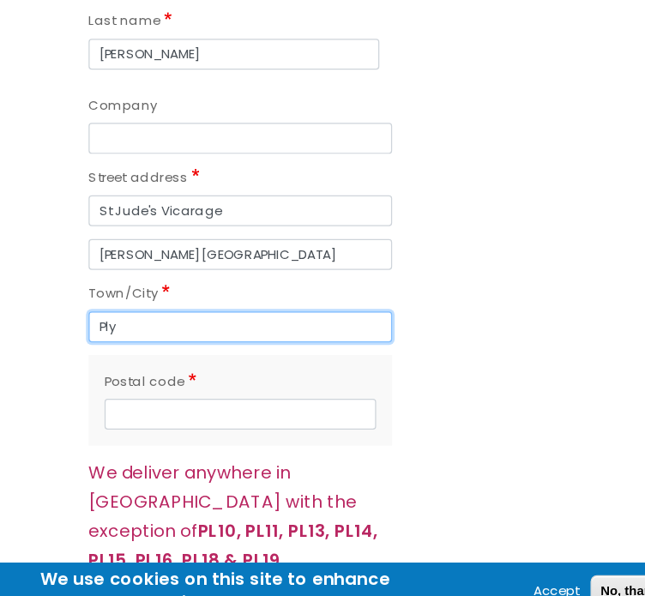
type input "Plymouth"
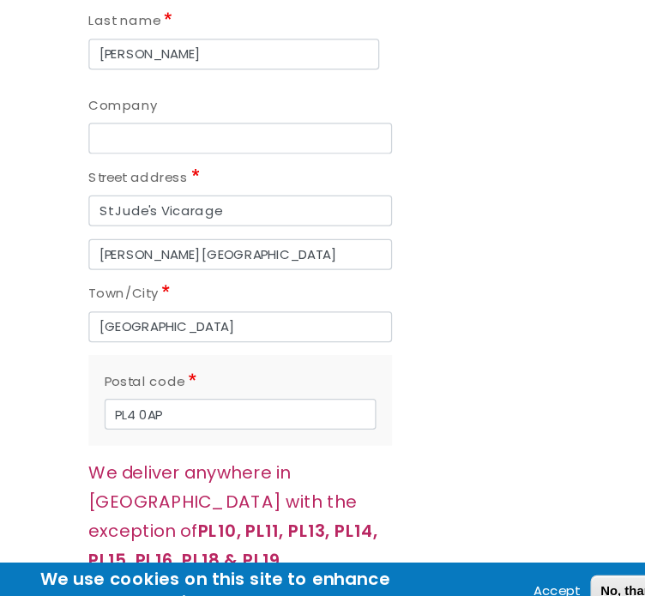
click at [214, 406] on div "Postal code PL4 0AP" at bounding box center [226, 378] width 244 height 74
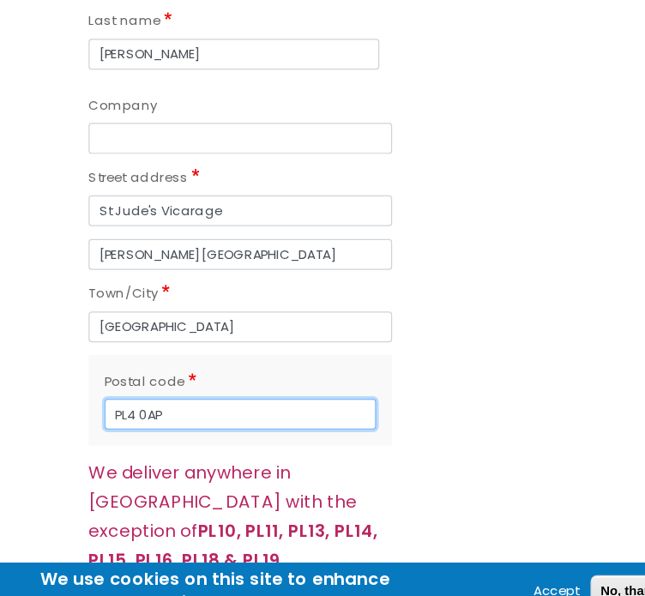
click at [197, 389] on input "PL4 0AP" at bounding box center [226, 389] width 219 height 25
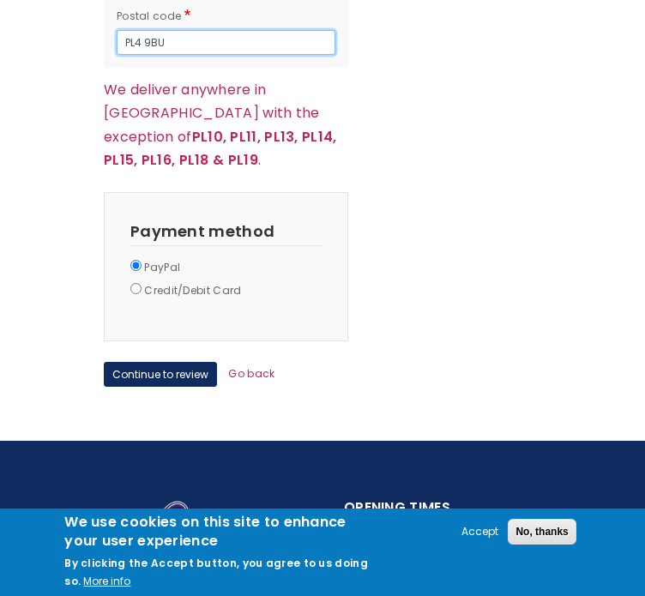
scroll to position [1836, 0]
type input "PL4 9BU"
click at [196, 282] on label "Credit/Debit Card" at bounding box center [192, 291] width 97 height 18
click at [142, 283] on input "Credit/Debit Card" at bounding box center [135, 288] width 11 height 11
radio input "true"
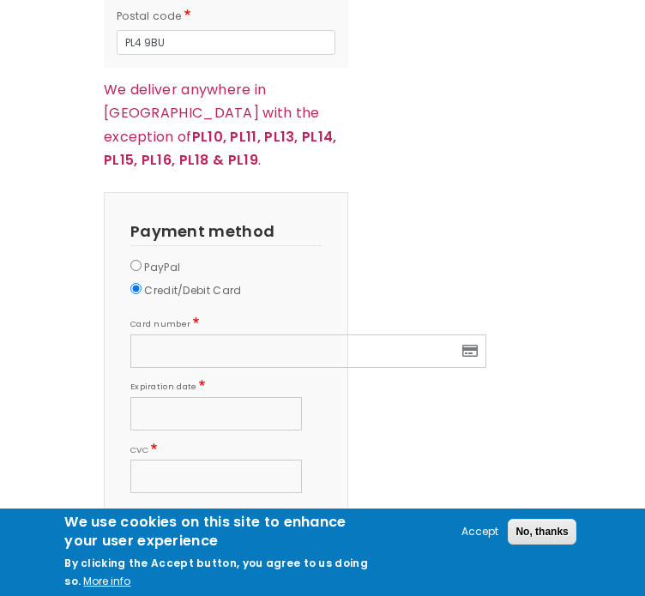
scroll to position [2018, 0]
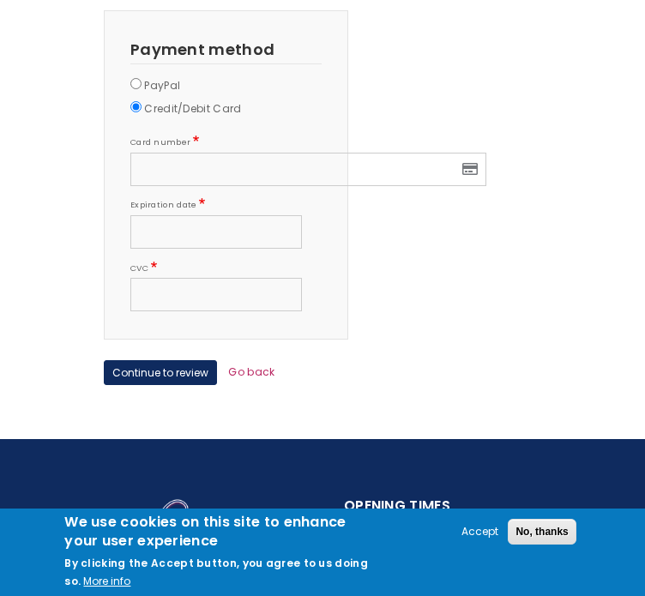
click at [196, 287] on iframe at bounding box center [216, 294] width 153 height 15
click at [121, 360] on button "Continue to review" at bounding box center [160, 372] width 113 height 25
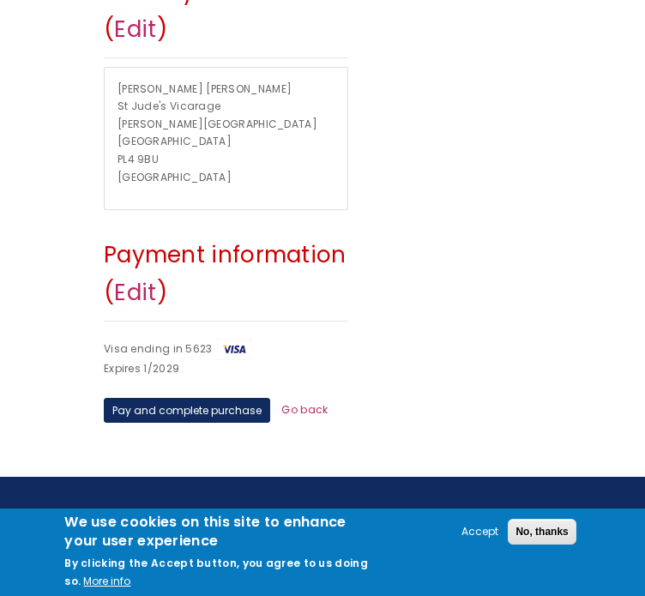
scroll to position [834, 0]
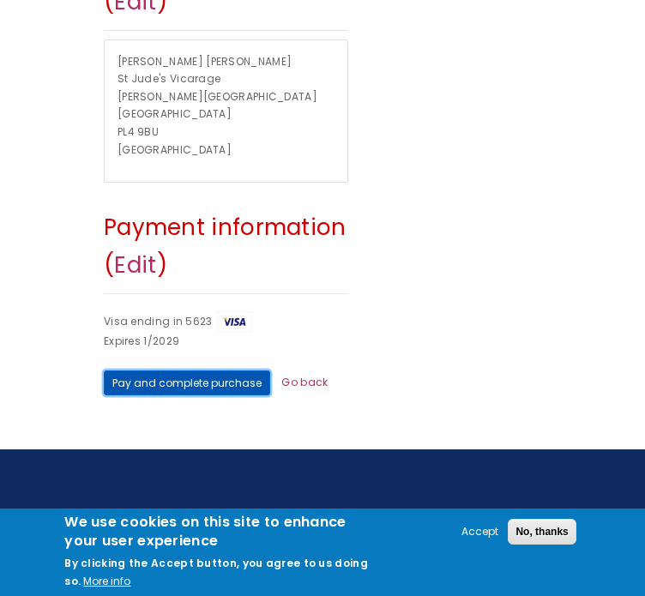
click at [220, 371] on button "Pay and complete purchase" at bounding box center [187, 383] width 166 height 25
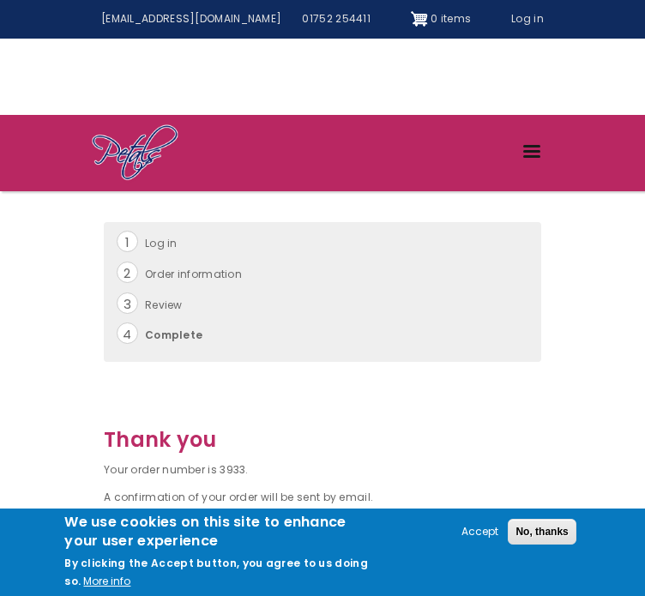
scroll to position [371, 0]
